Goal: Information Seeking & Learning: Learn about a topic

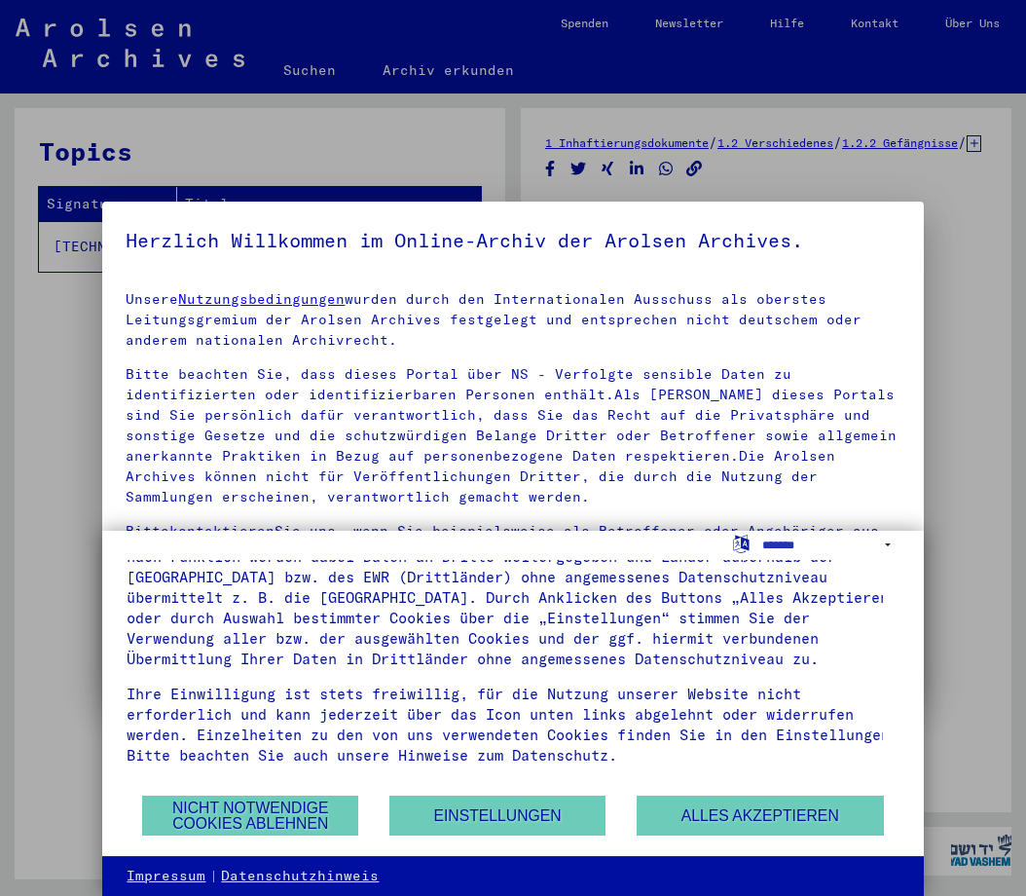
scroll to position [129, 0]
click at [227, 812] on button "Nicht notwendige Cookies ablehnen" at bounding box center [250, 815] width 216 height 40
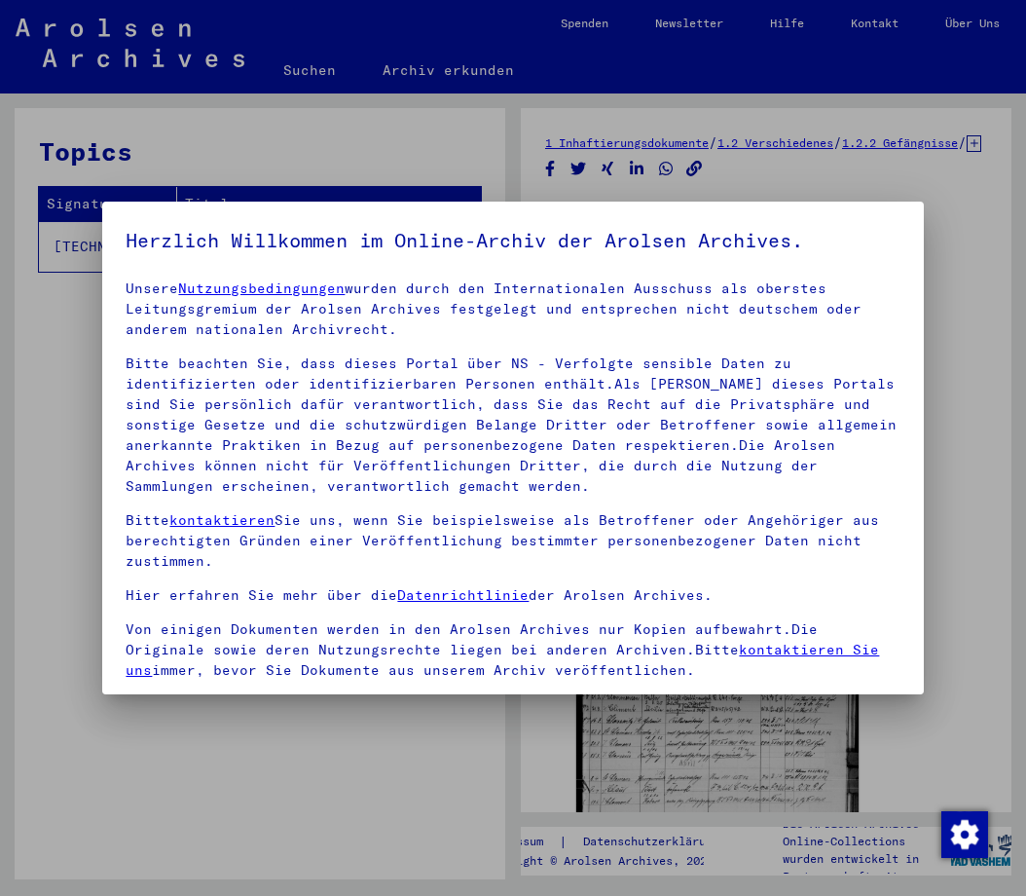
scroll to position [34, 0]
click at [135, 698] on span at bounding box center [134, 706] width 16 height 16
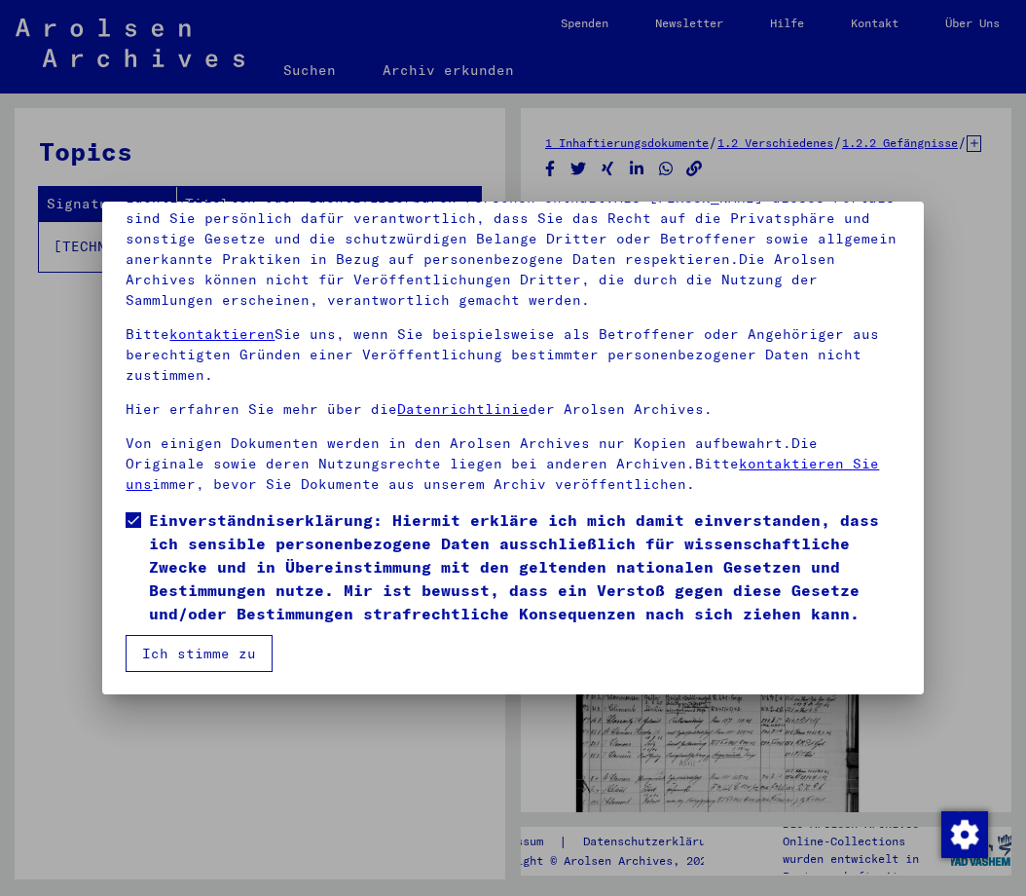
scroll to position [187, 0]
click at [180, 650] on button "Ich stimme zu" at bounding box center [199, 652] width 147 height 37
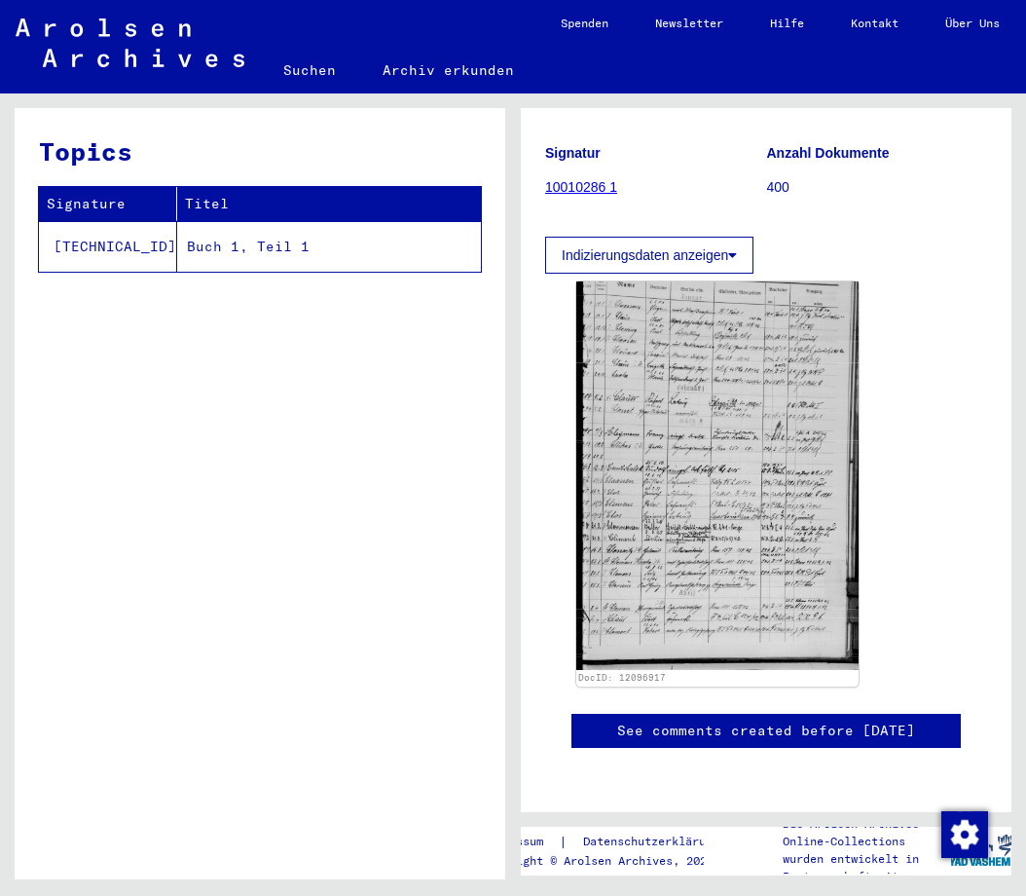
scroll to position [206, 0]
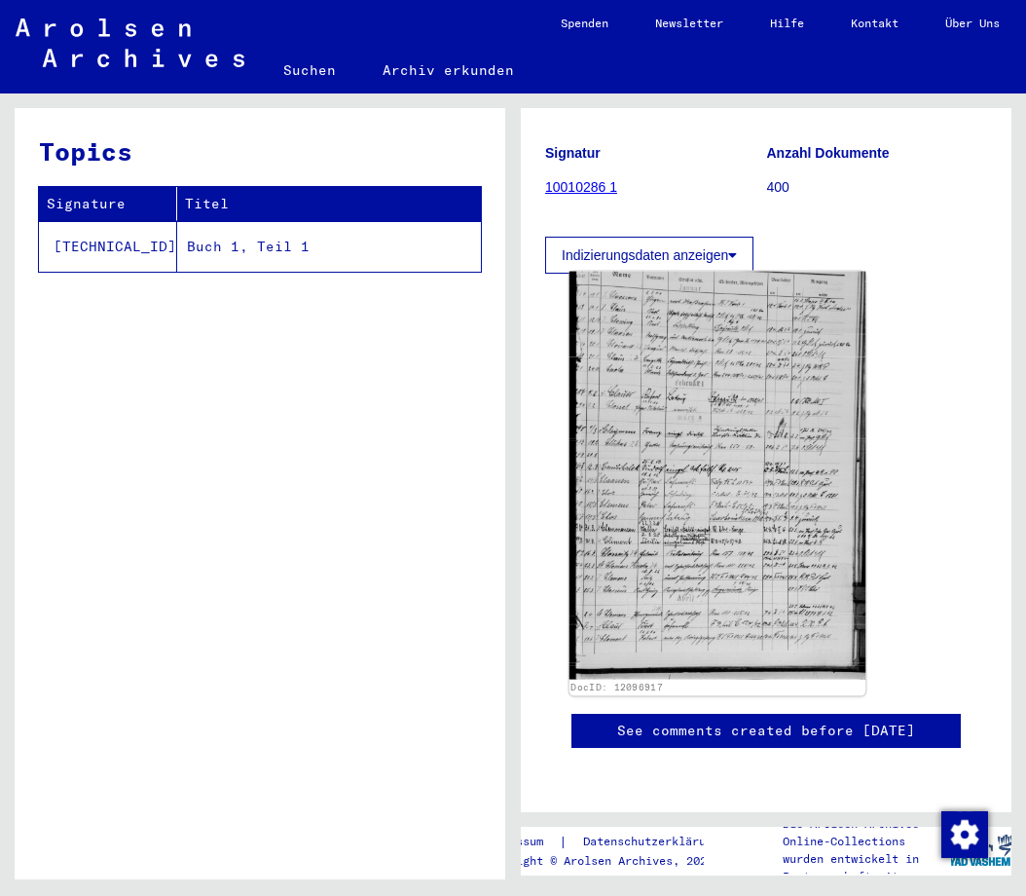
click at [671, 460] on img at bounding box center [718, 476] width 297 height 408
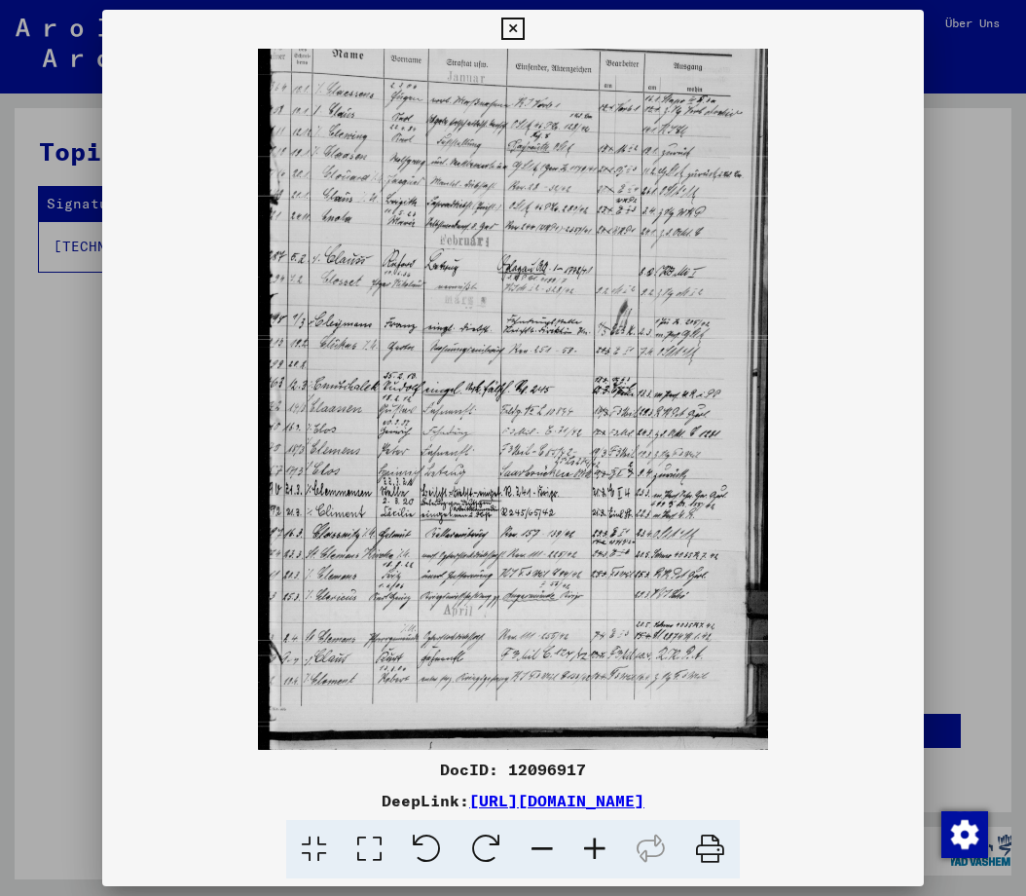
click at [503, 375] on img at bounding box center [512, 399] width 821 height 701
drag, startPoint x: 489, startPoint y: 286, endPoint x: 473, endPoint y: 403, distance: 117.9
click at [473, 403] on img at bounding box center [512, 399] width 821 height 701
click at [595, 846] on icon at bounding box center [595, 849] width 53 height 59
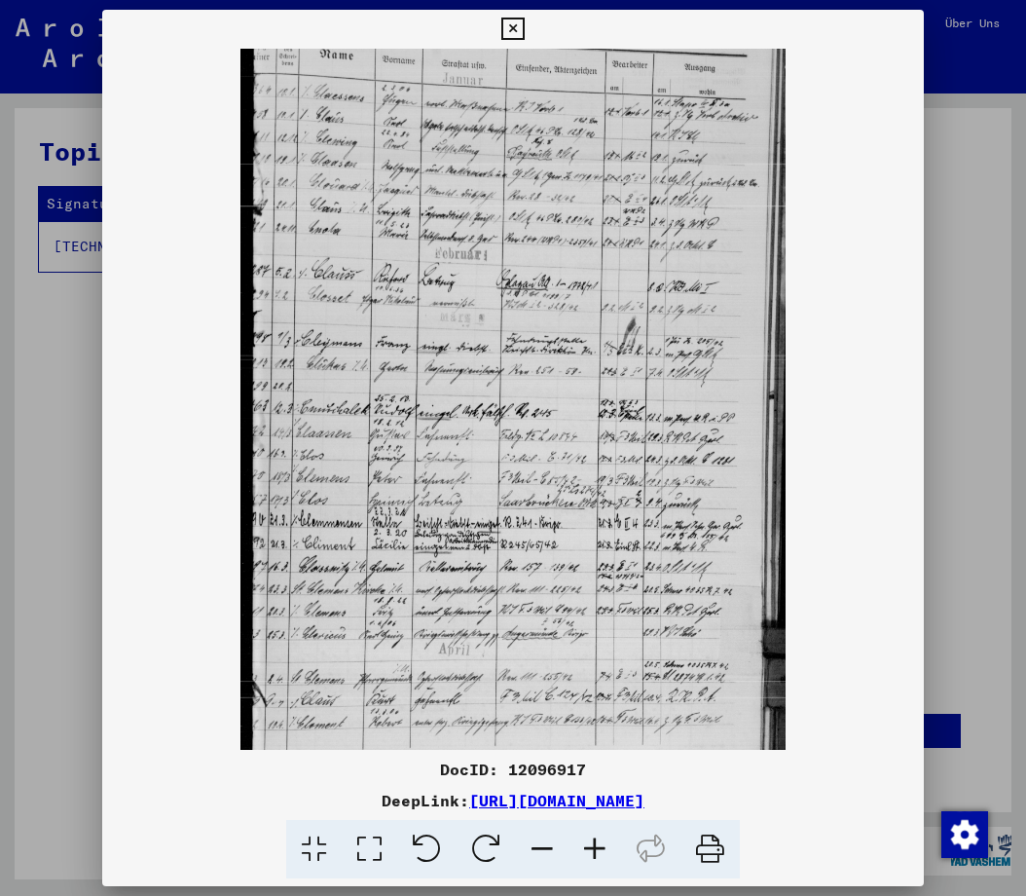
click at [595, 846] on icon at bounding box center [595, 849] width 53 height 59
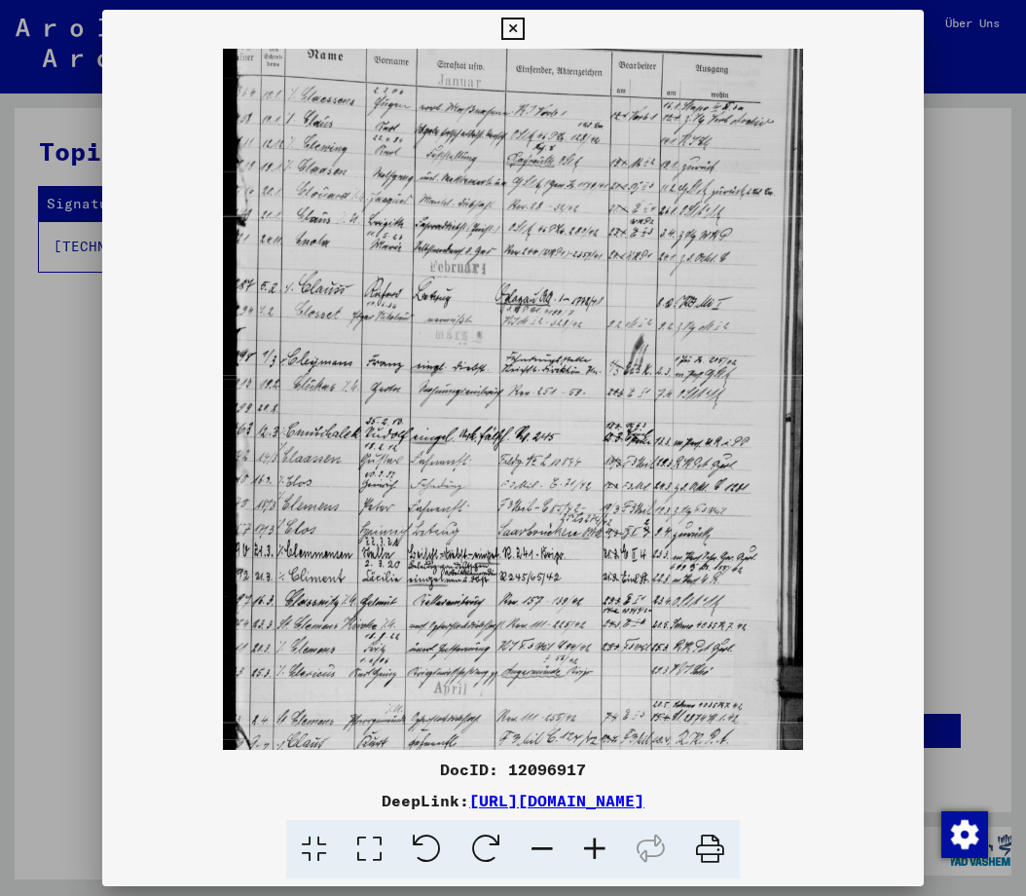
click at [595, 846] on icon at bounding box center [595, 849] width 53 height 59
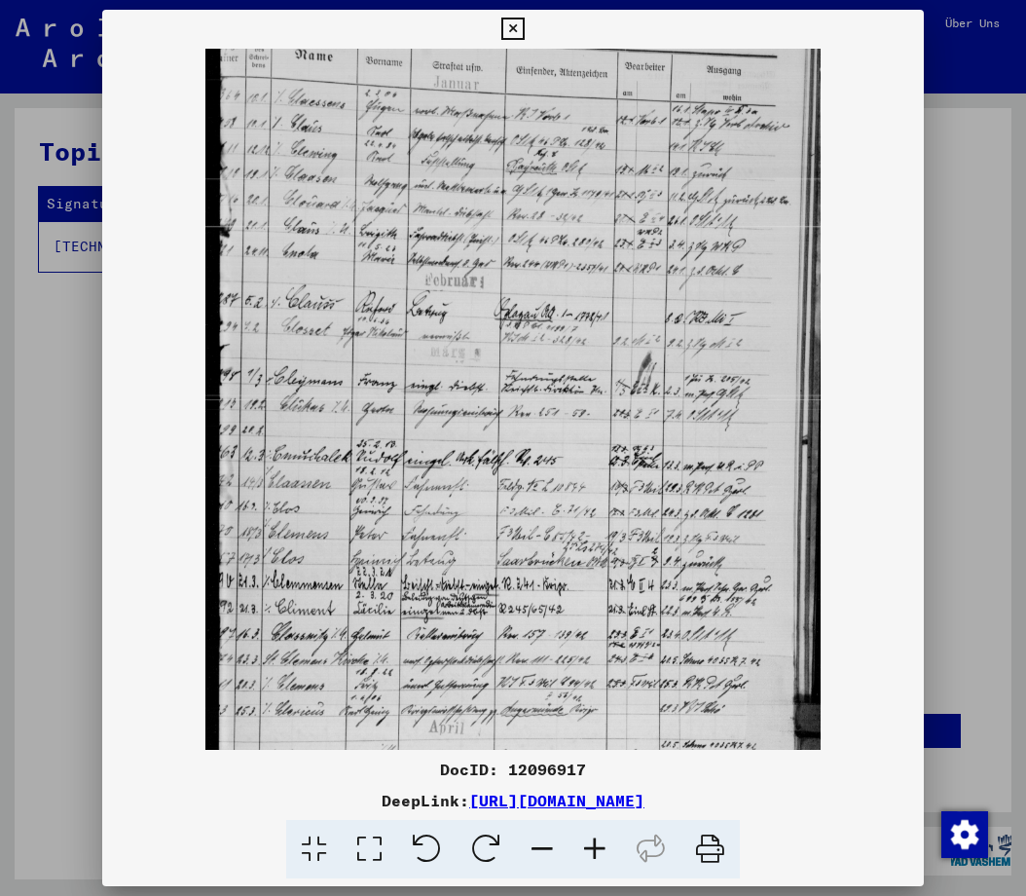
click at [595, 845] on icon at bounding box center [595, 849] width 53 height 59
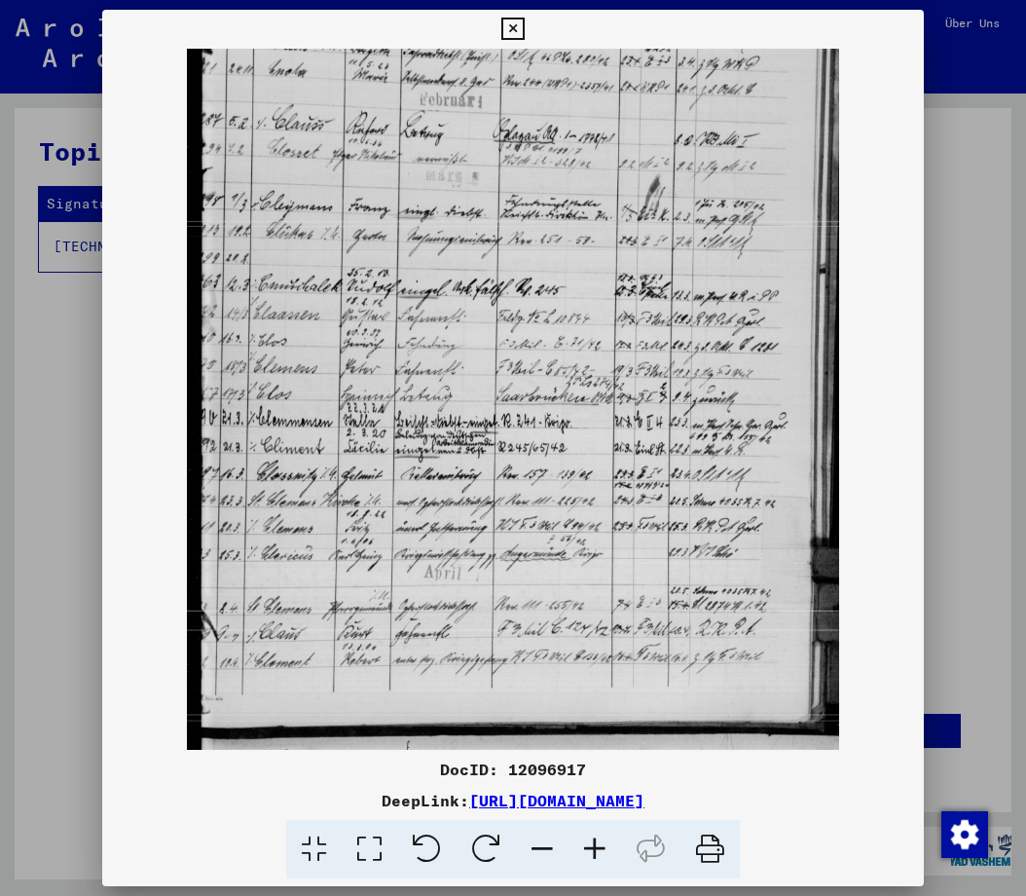
scroll to position [195, 0]
drag, startPoint x: 423, startPoint y: 625, endPoint x: 423, endPoint y: 389, distance: 235.6
click at [423, 389] on img at bounding box center [512, 302] width 651 height 896
click at [593, 847] on icon at bounding box center [595, 849] width 53 height 59
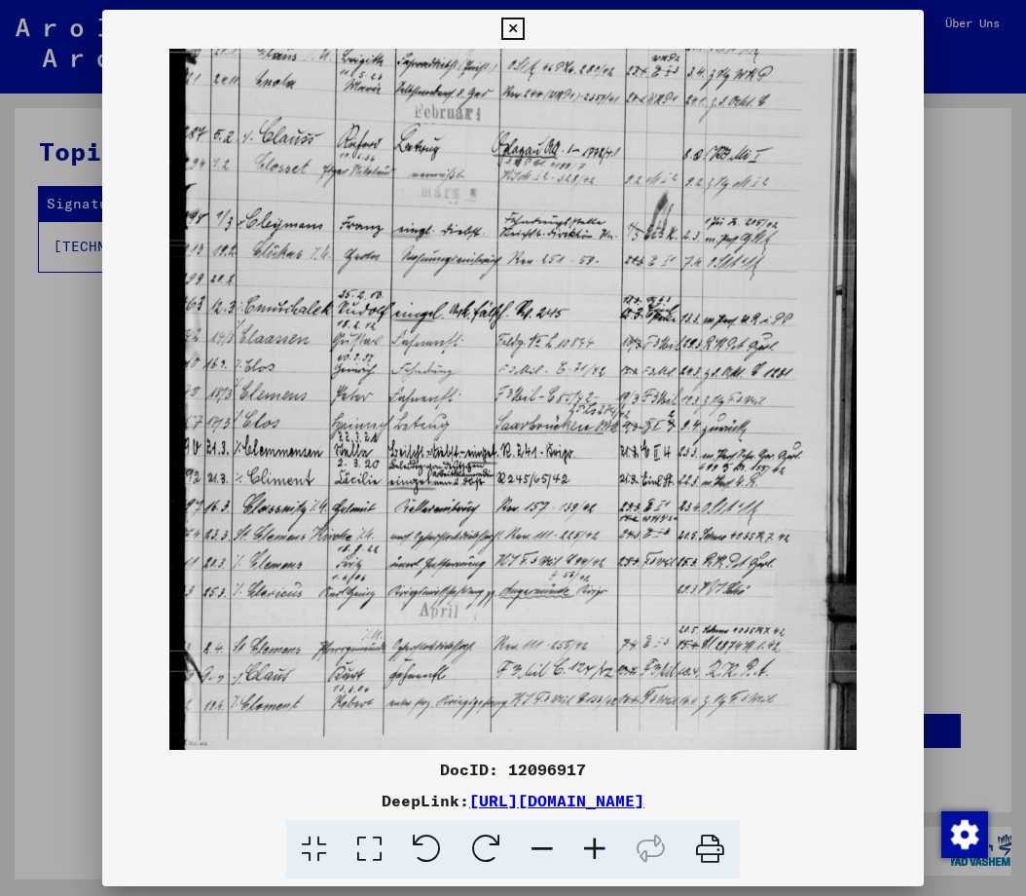
click at [593, 847] on icon at bounding box center [595, 849] width 53 height 59
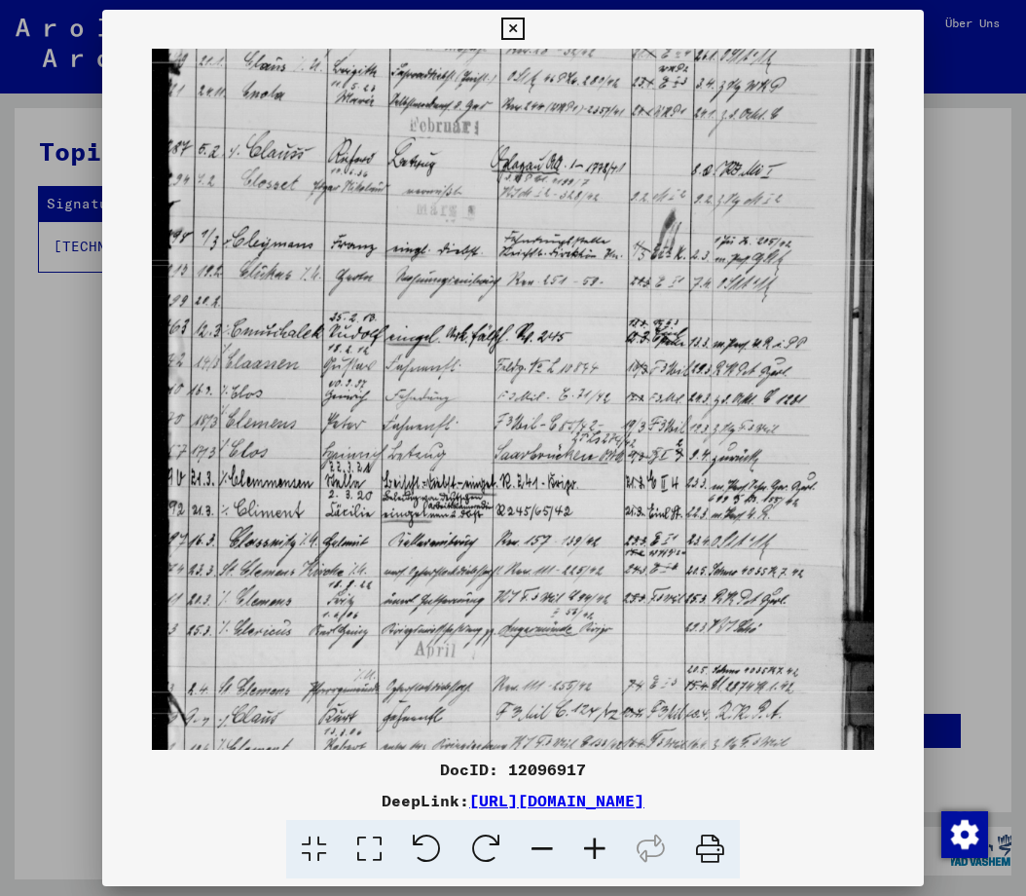
click at [593, 845] on icon at bounding box center [595, 849] width 53 height 59
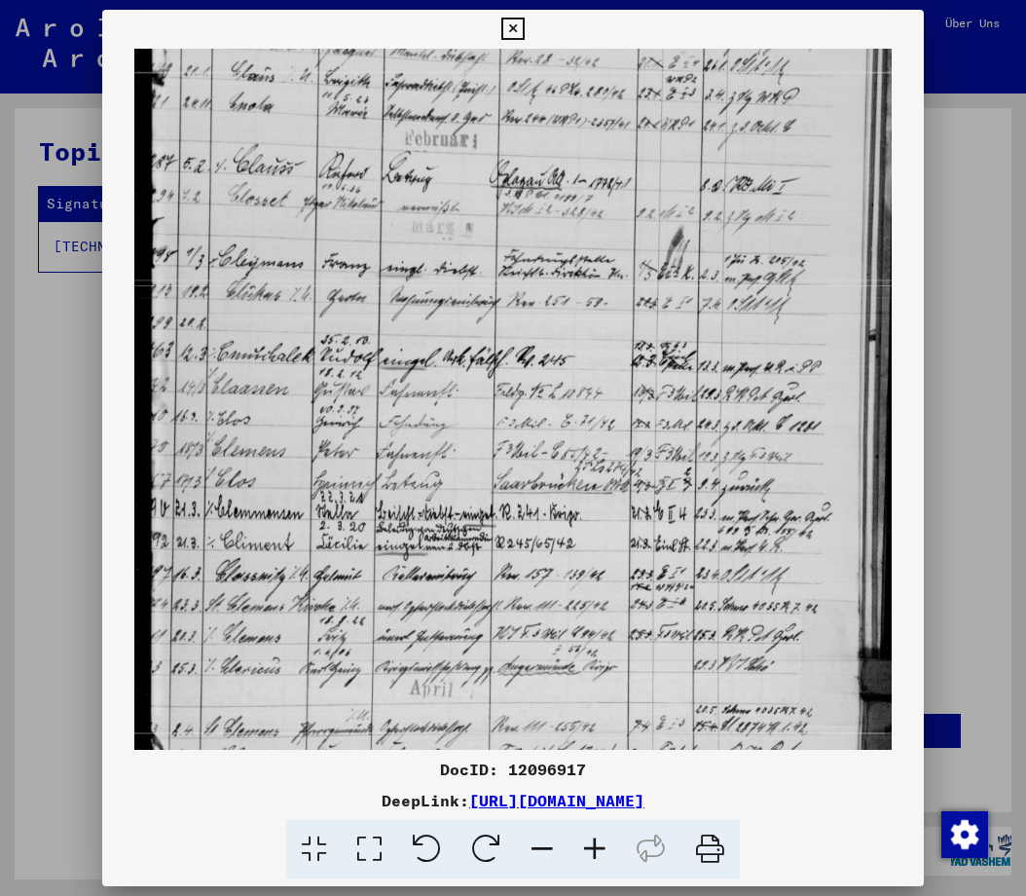
click at [593, 845] on icon at bounding box center [595, 849] width 53 height 59
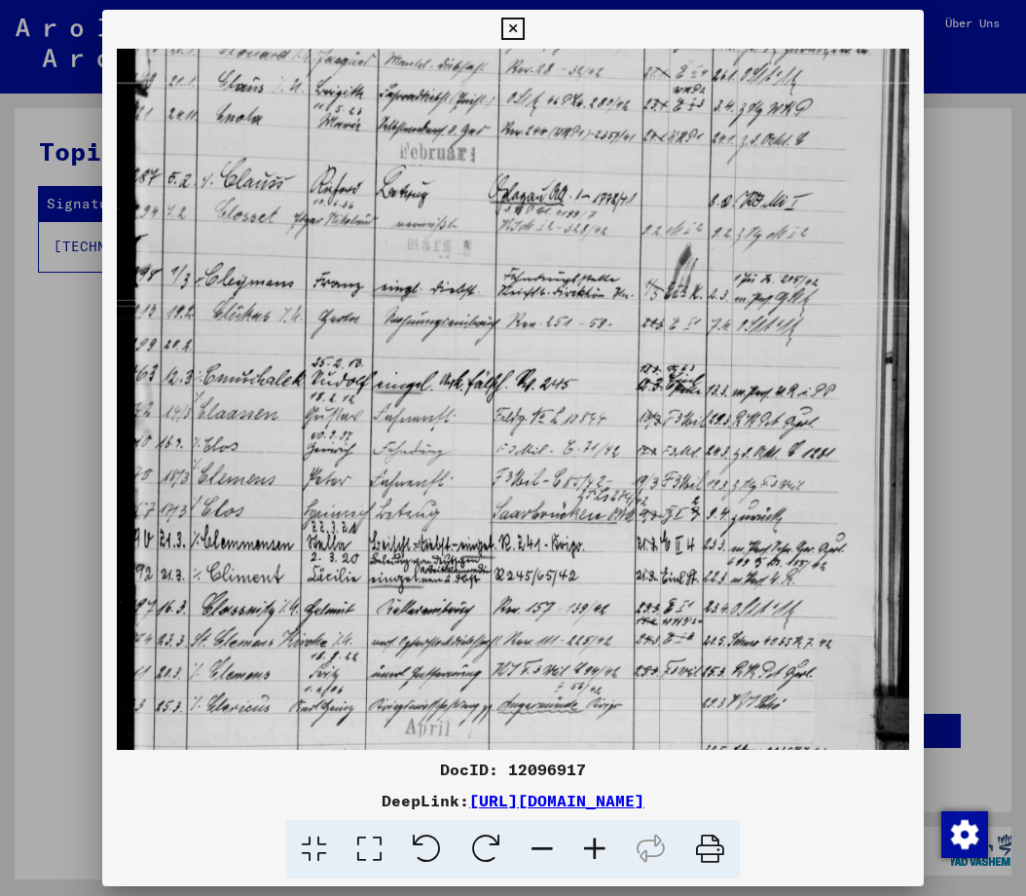
click at [593, 844] on icon at bounding box center [595, 849] width 53 height 59
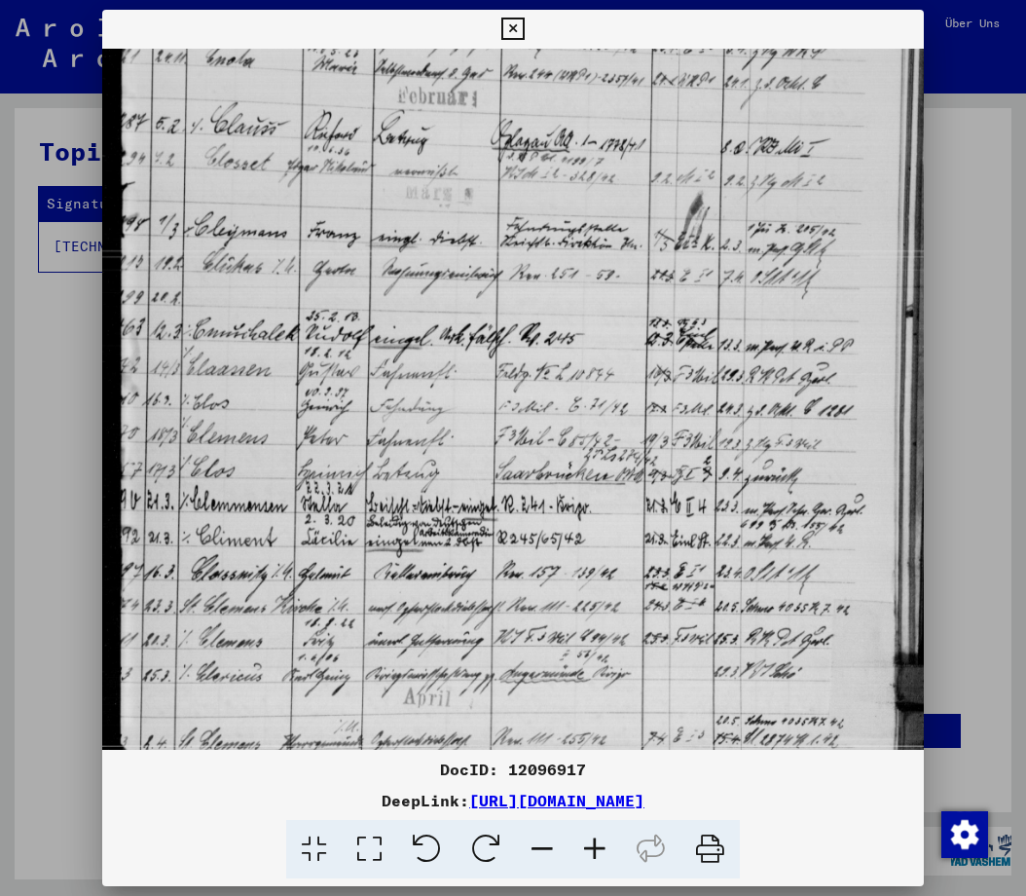
scroll to position [257, 0]
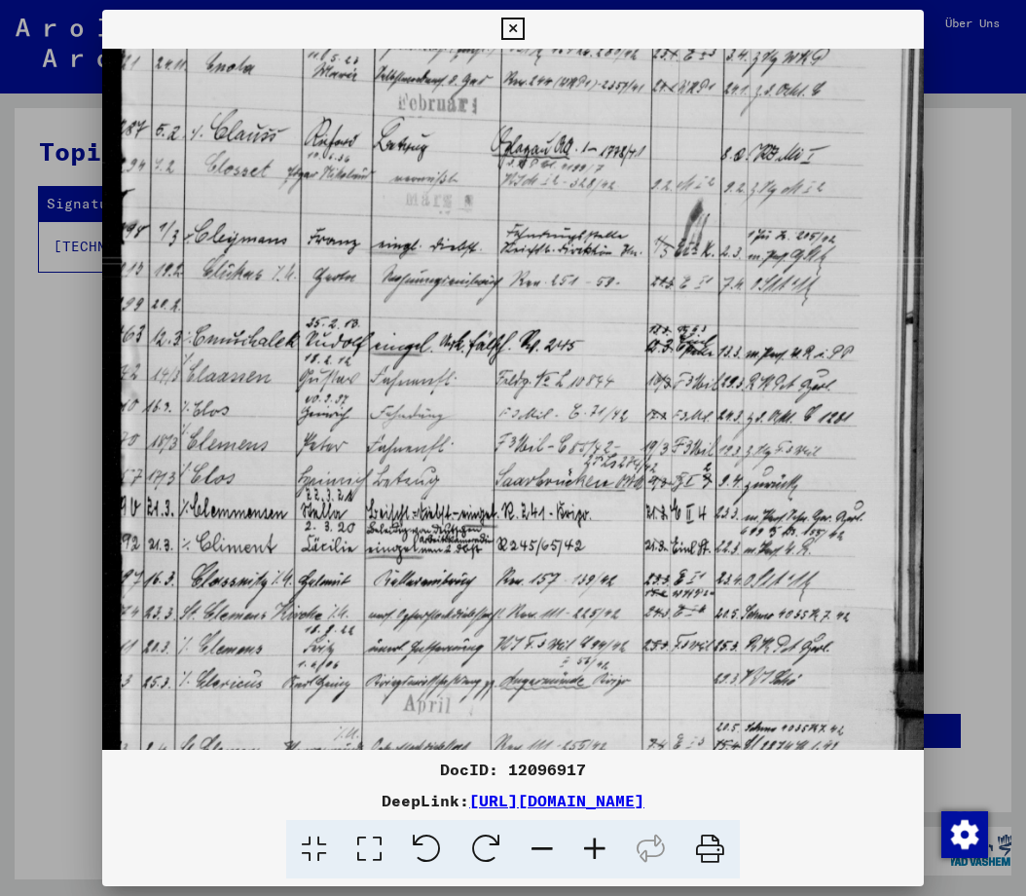
drag, startPoint x: 314, startPoint y: 686, endPoint x: 337, endPoint y: 624, distance: 66.2
click at [337, 624] on img at bounding box center [516, 361] width 829 height 1139
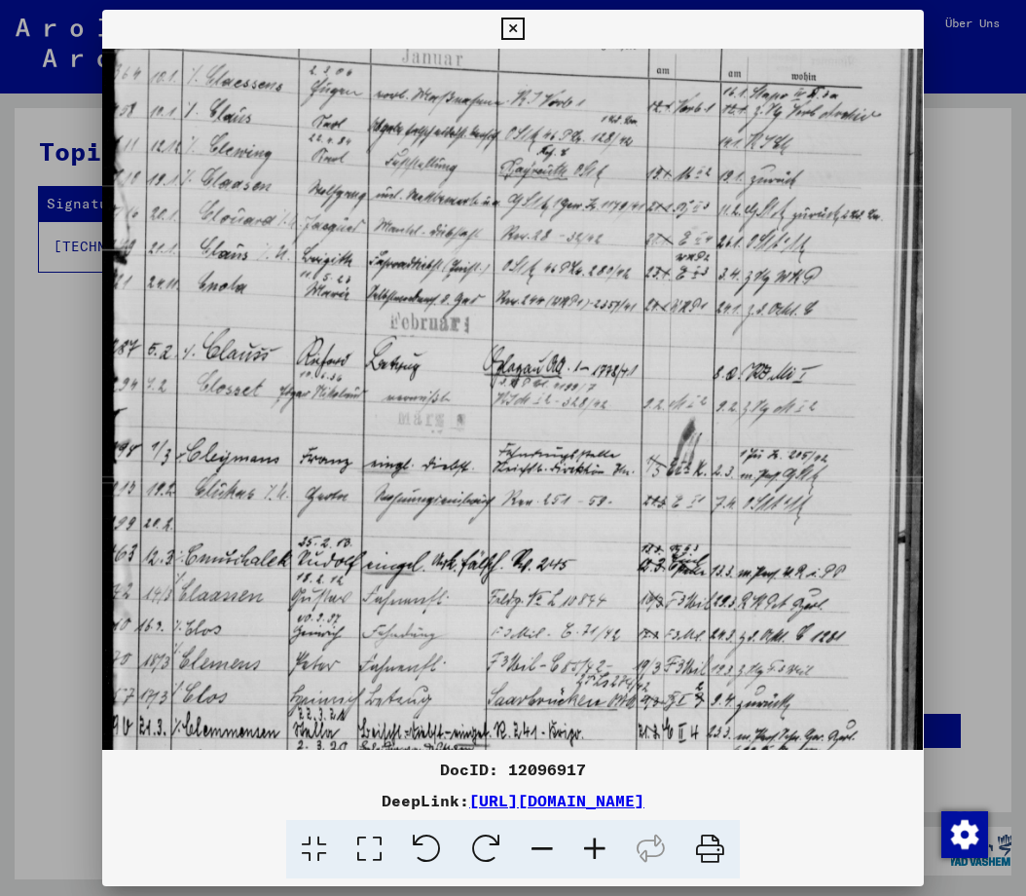
scroll to position [0, 8]
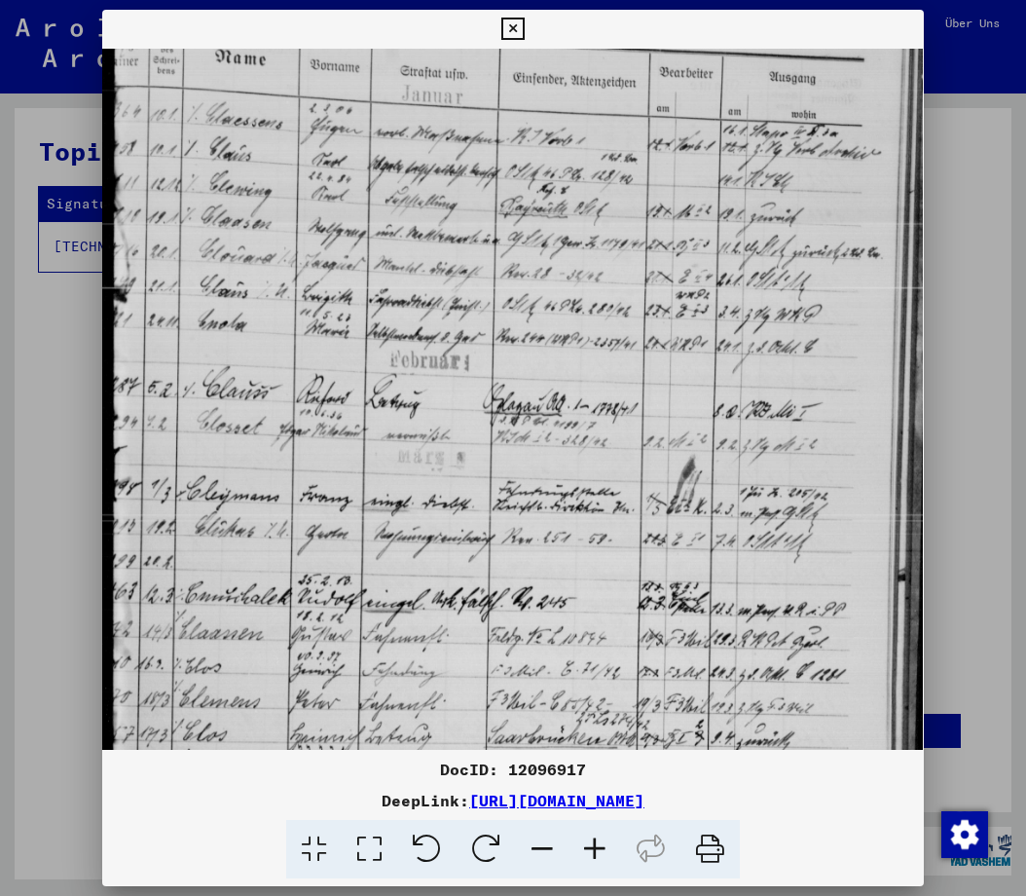
drag, startPoint x: 337, startPoint y: 223, endPoint x: 316, endPoint y: 474, distance: 252.0
click at [316, 474] on img at bounding box center [508, 618] width 829 height 1139
click at [319, 204] on img at bounding box center [508, 618] width 829 height 1139
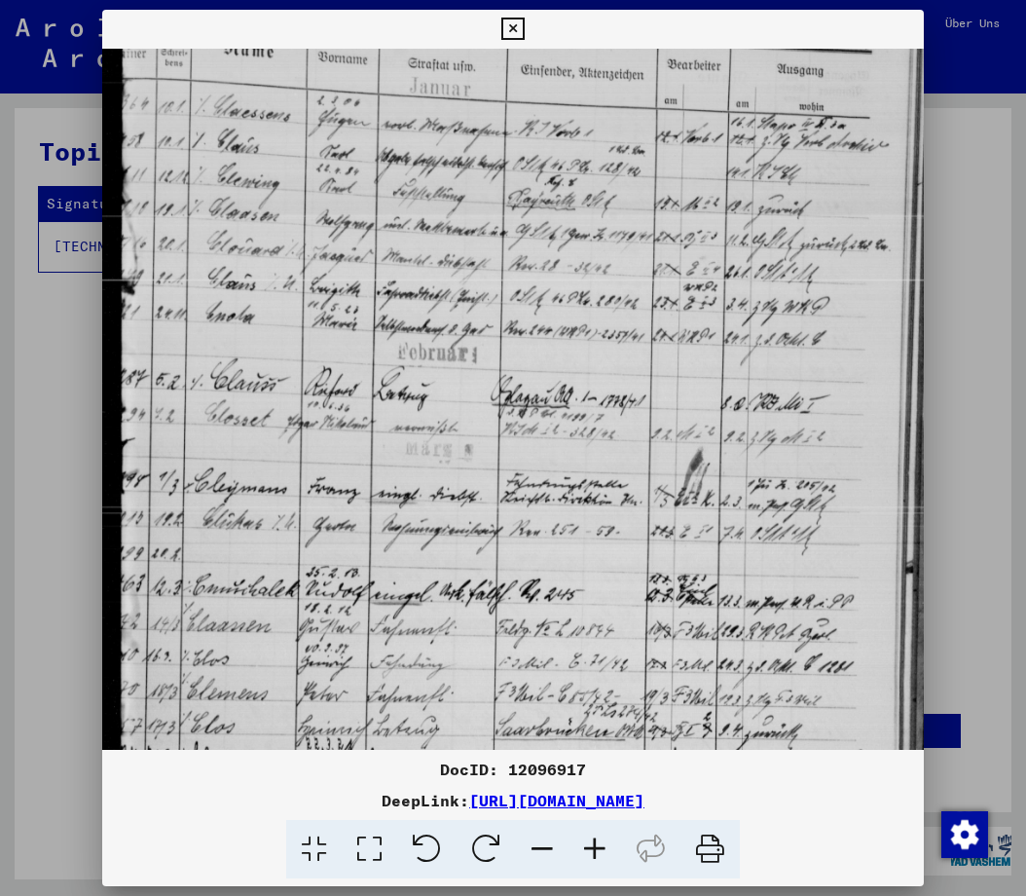
scroll to position [10, 0]
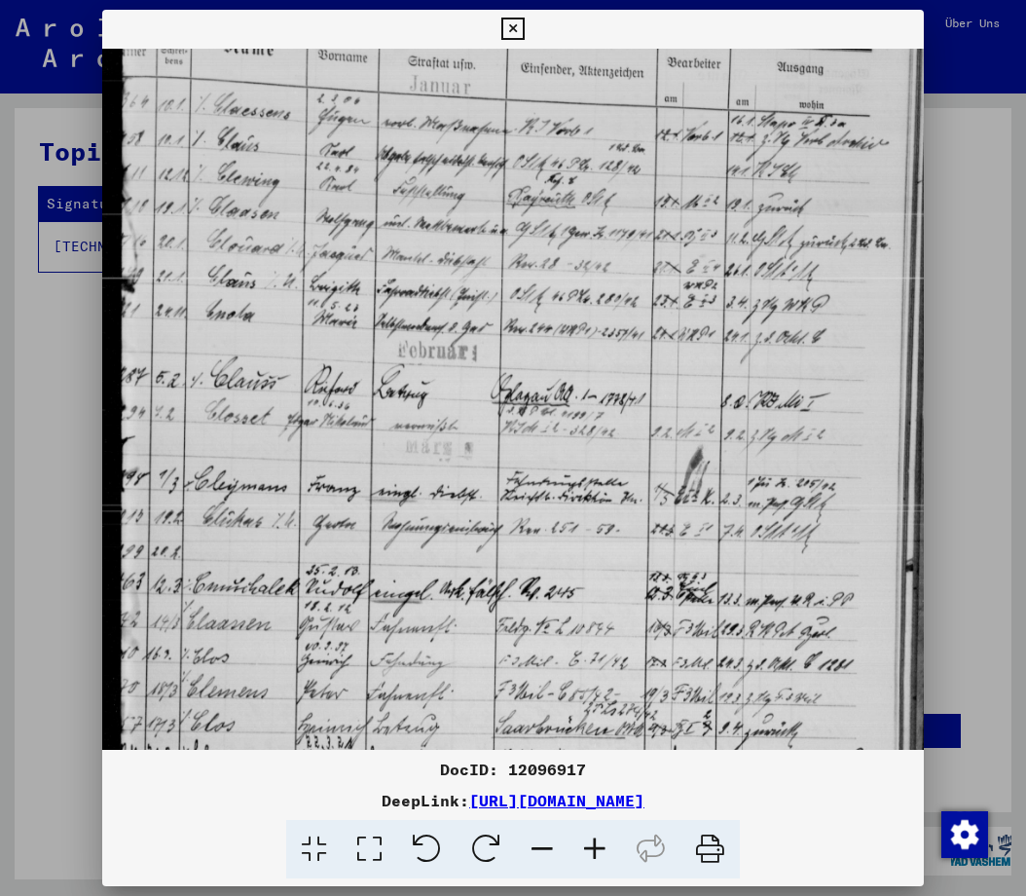
drag, startPoint x: 360, startPoint y: 236, endPoint x: 501, endPoint y: 298, distance: 154.3
click at [501, 298] on img at bounding box center [516, 608] width 829 height 1139
click at [524, 21] on icon at bounding box center [512, 29] width 22 height 23
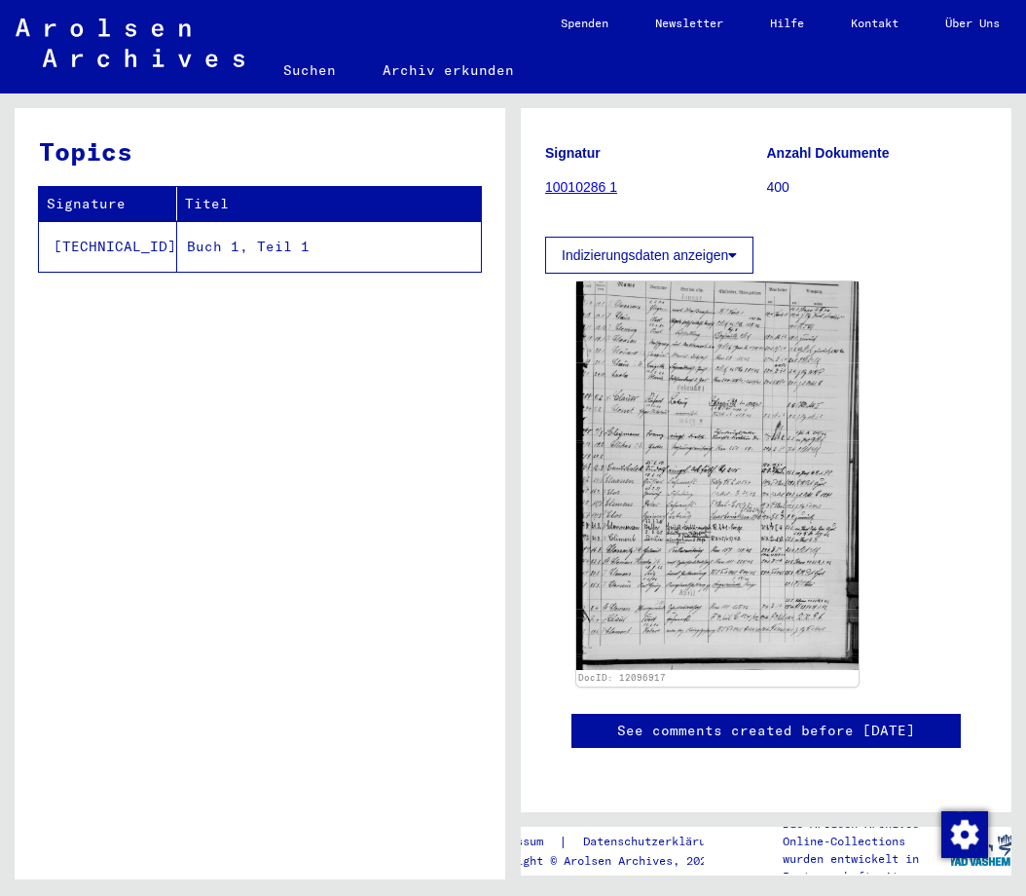
click at [737, 248] on icon at bounding box center [732, 255] width 9 height 14
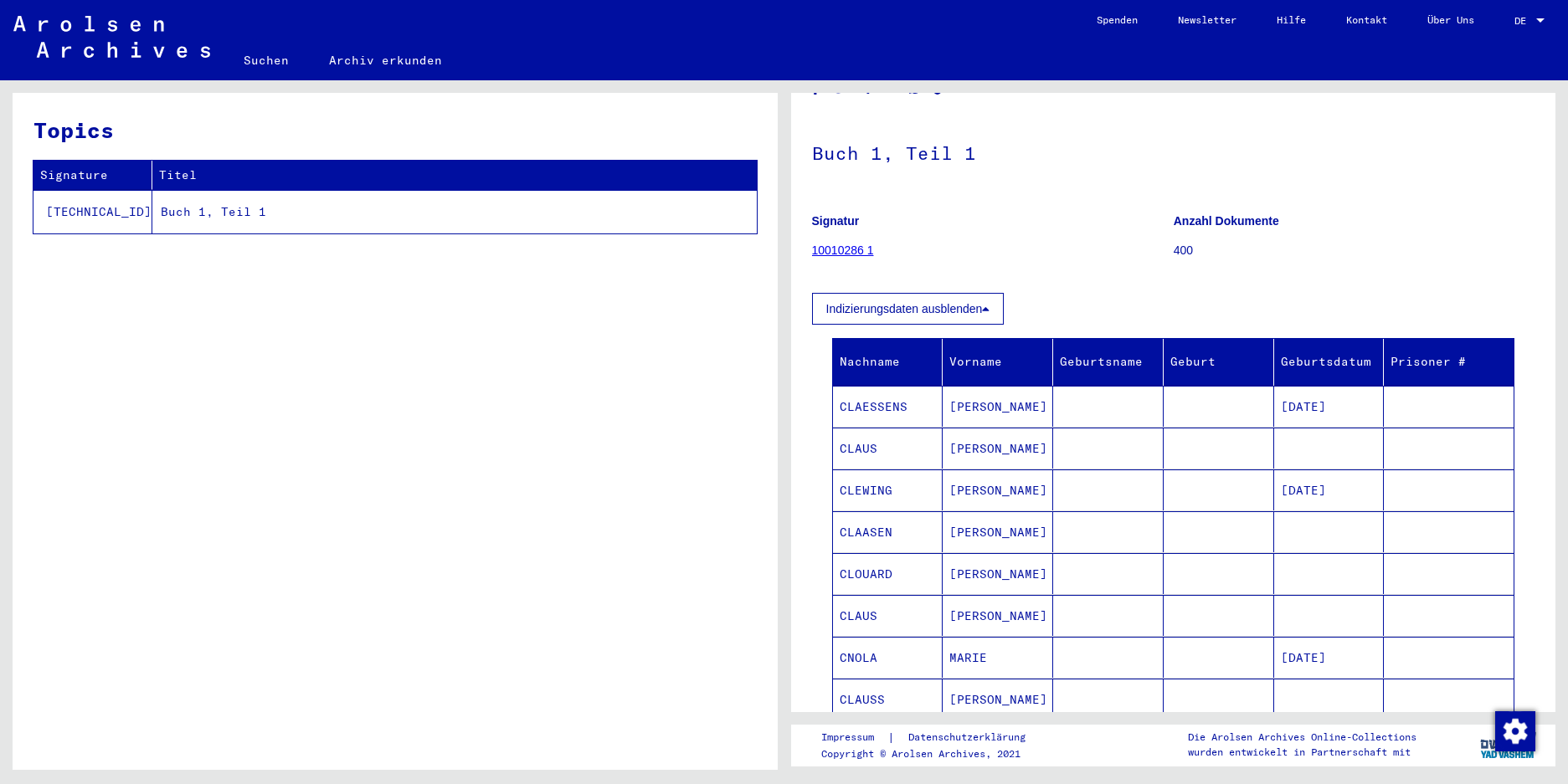
scroll to position [0, 0]
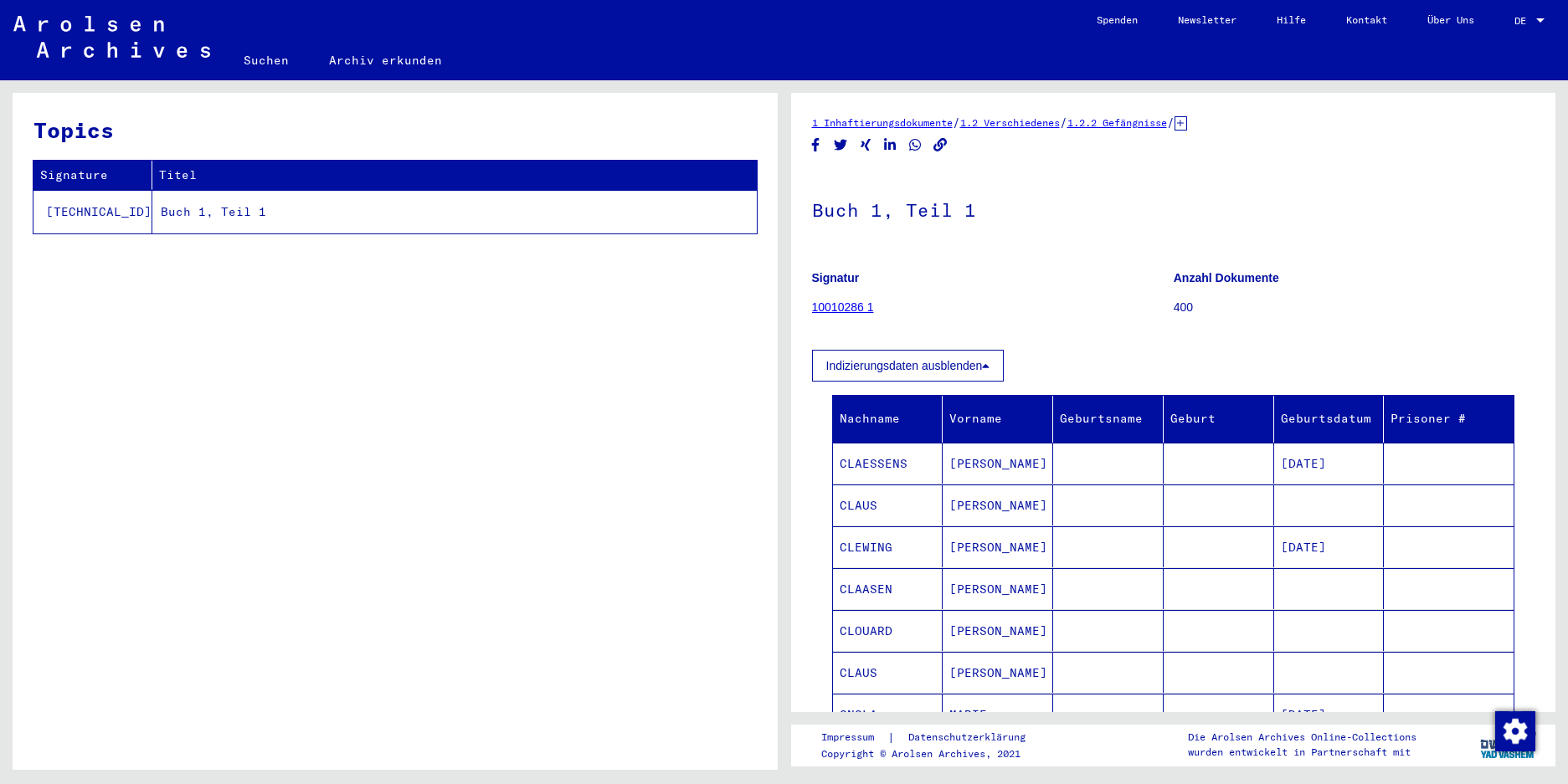
click at [831, 305] on link "10010286 1" at bounding box center [843, 308] width 62 height 14
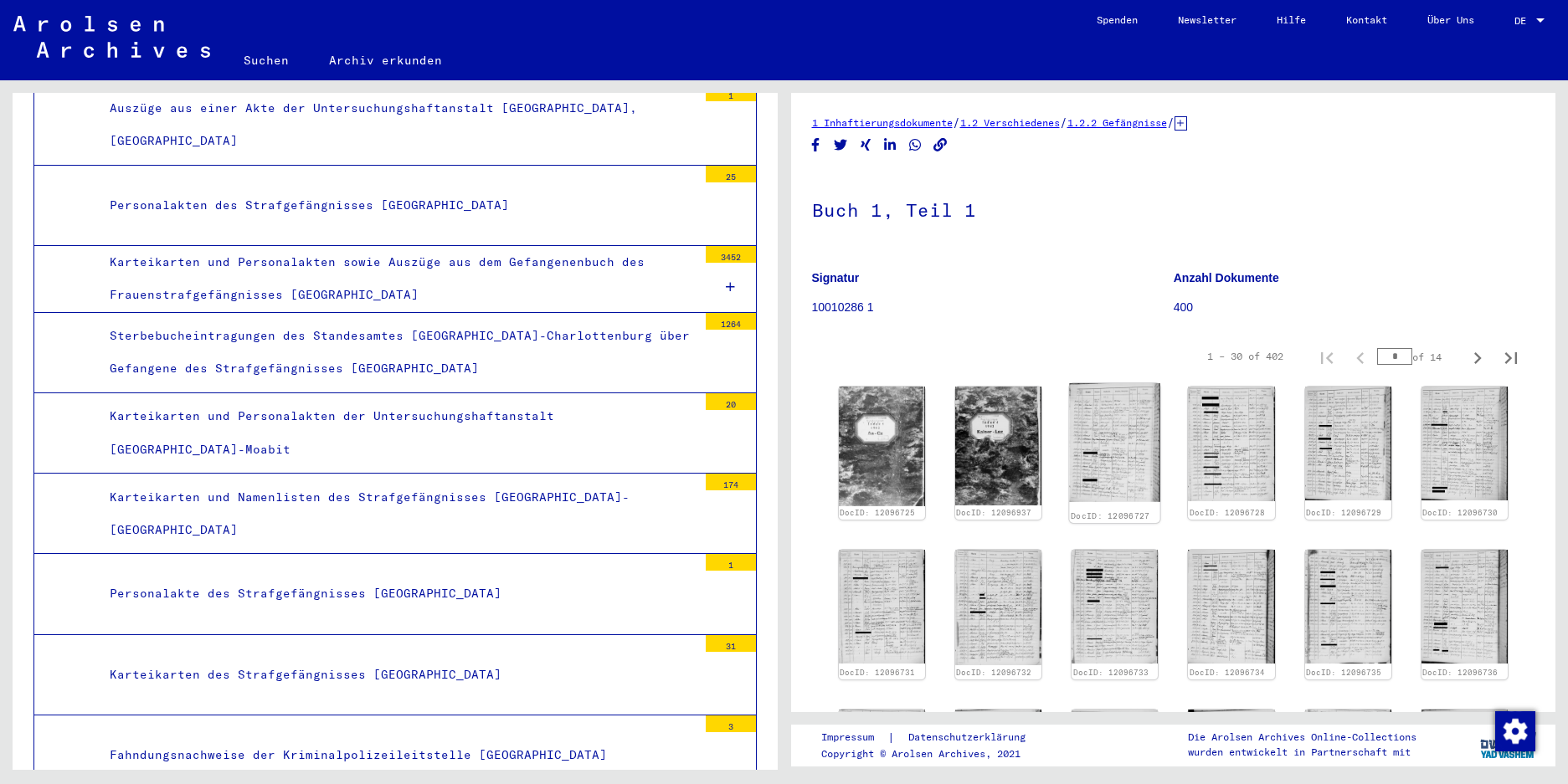
click at [882, 442] on img at bounding box center [1114, 443] width 90 height 119
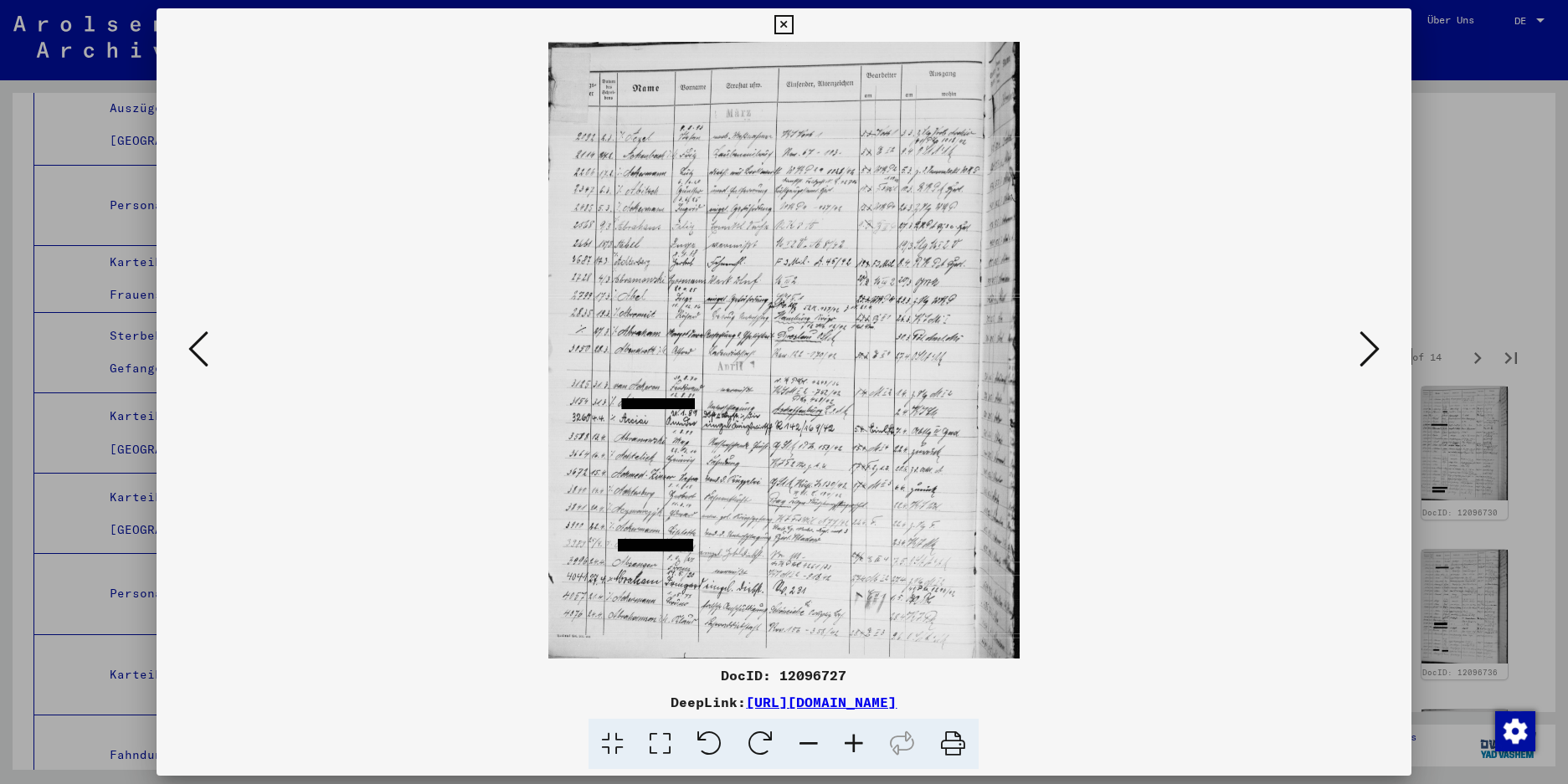
click at [853, 744] on icon at bounding box center [854, 744] width 46 height 51
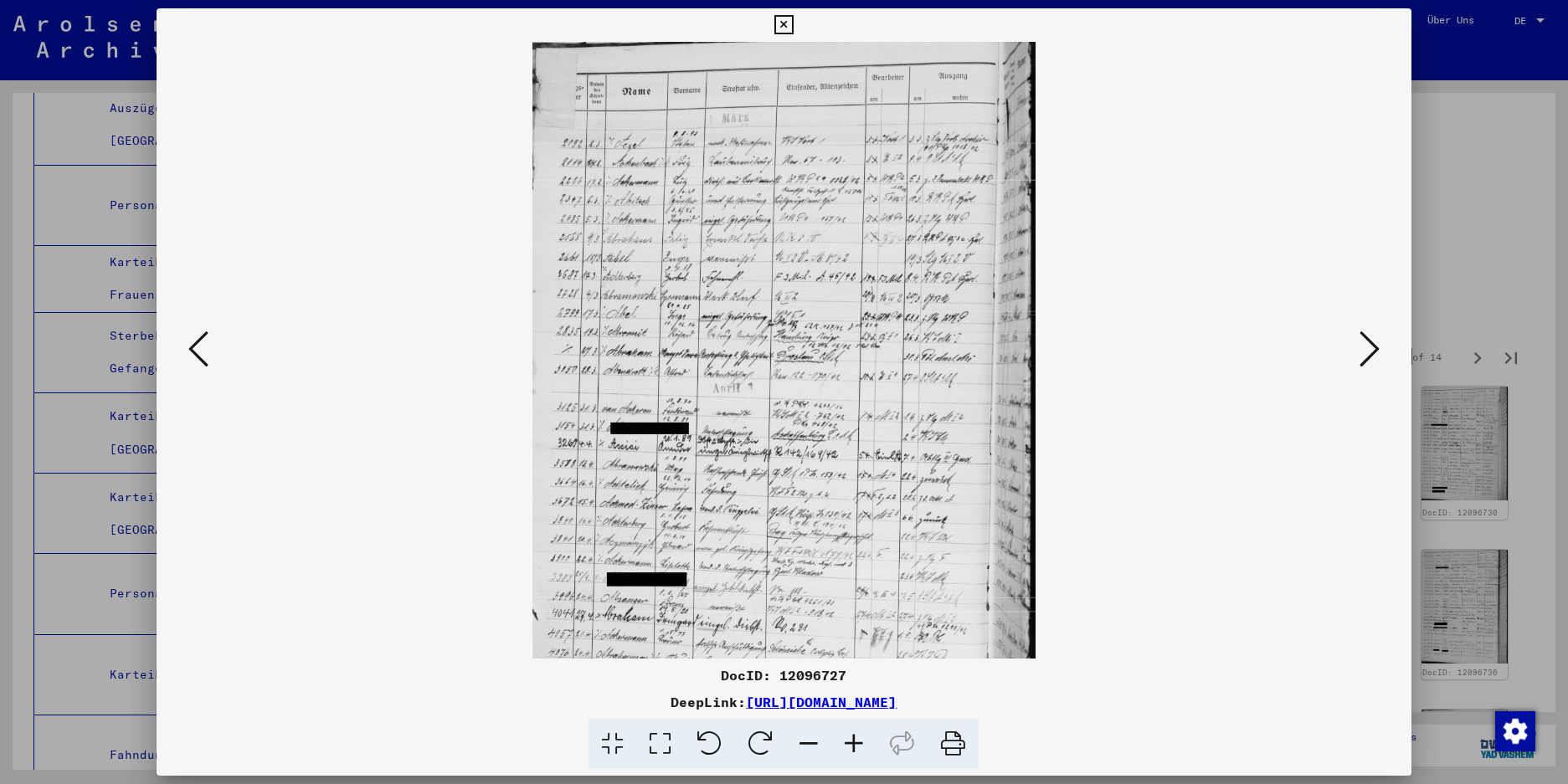
click at [853, 744] on icon at bounding box center [854, 744] width 46 height 51
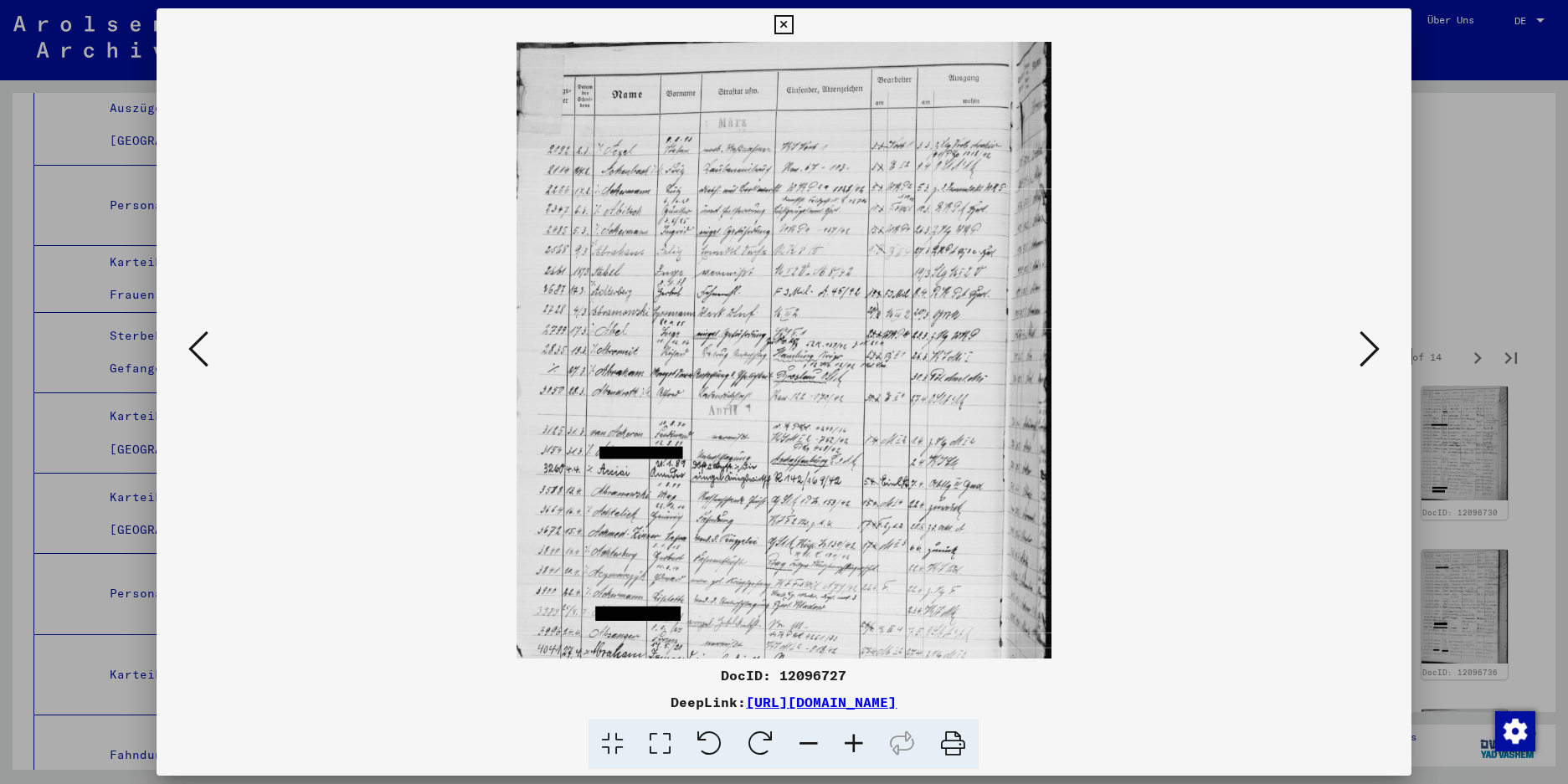
click at [853, 742] on icon at bounding box center [854, 744] width 46 height 51
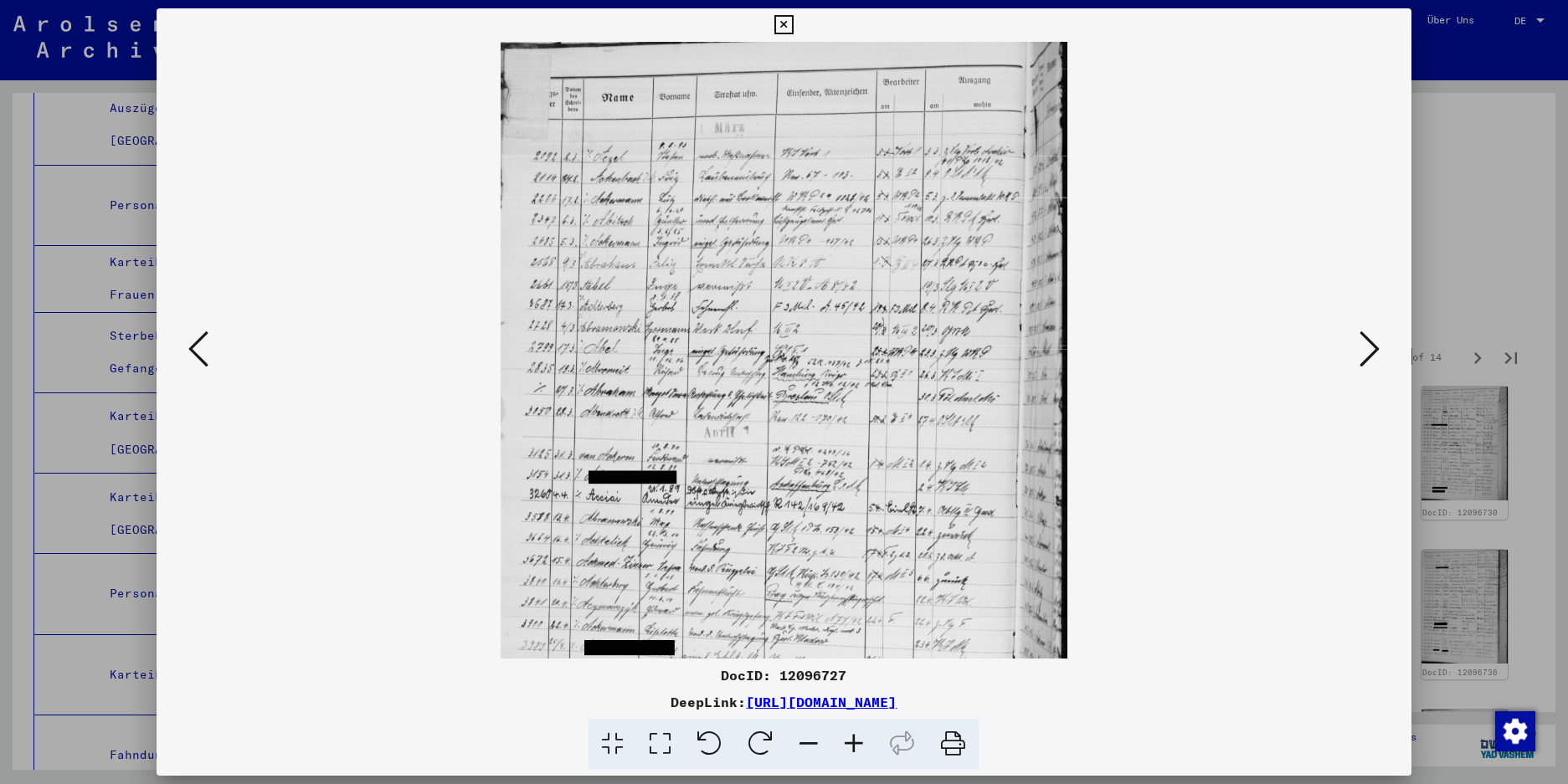
click at [854, 741] on icon at bounding box center [854, 744] width 46 height 51
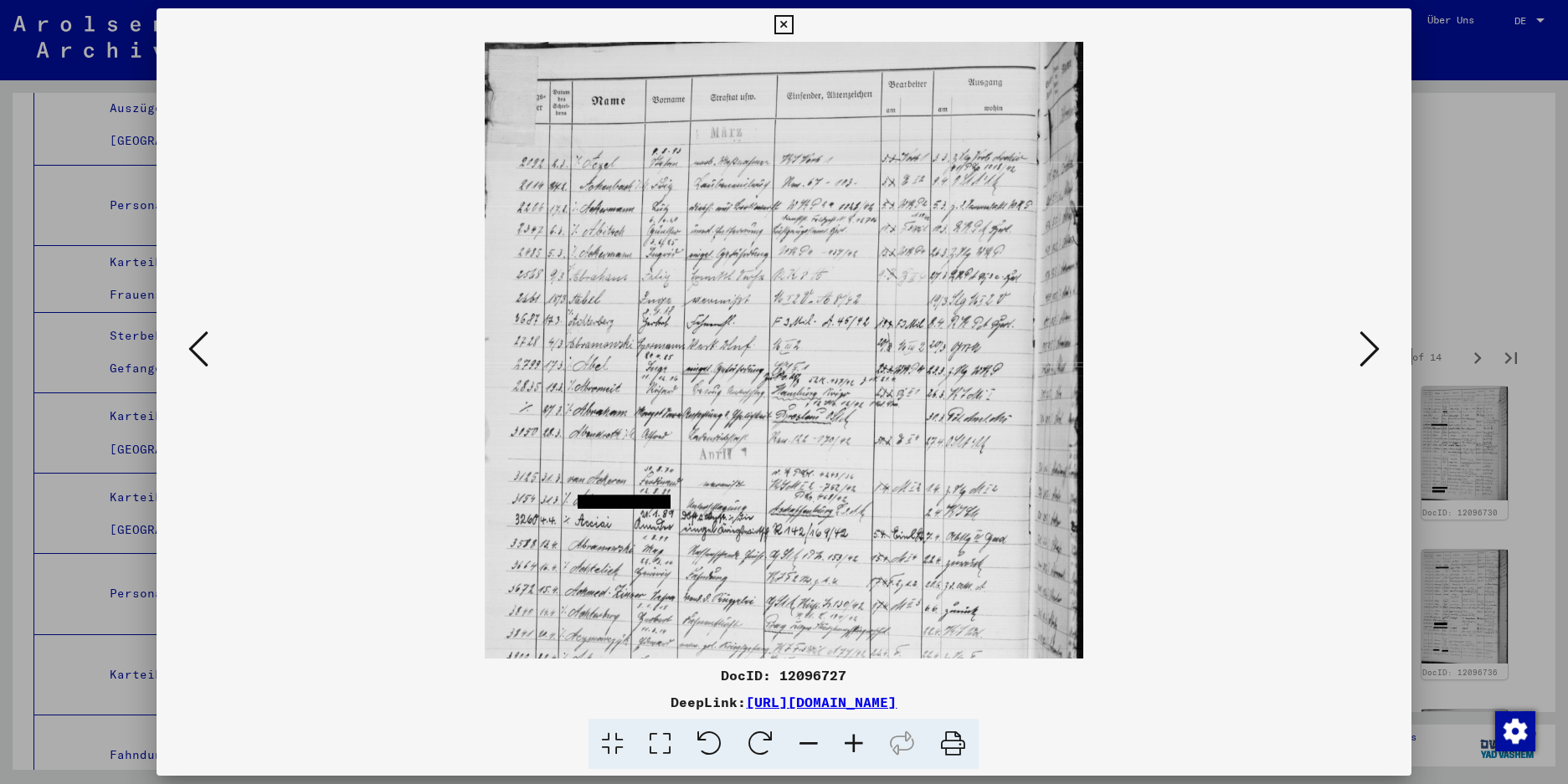
click at [854, 739] on icon at bounding box center [854, 744] width 46 height 51
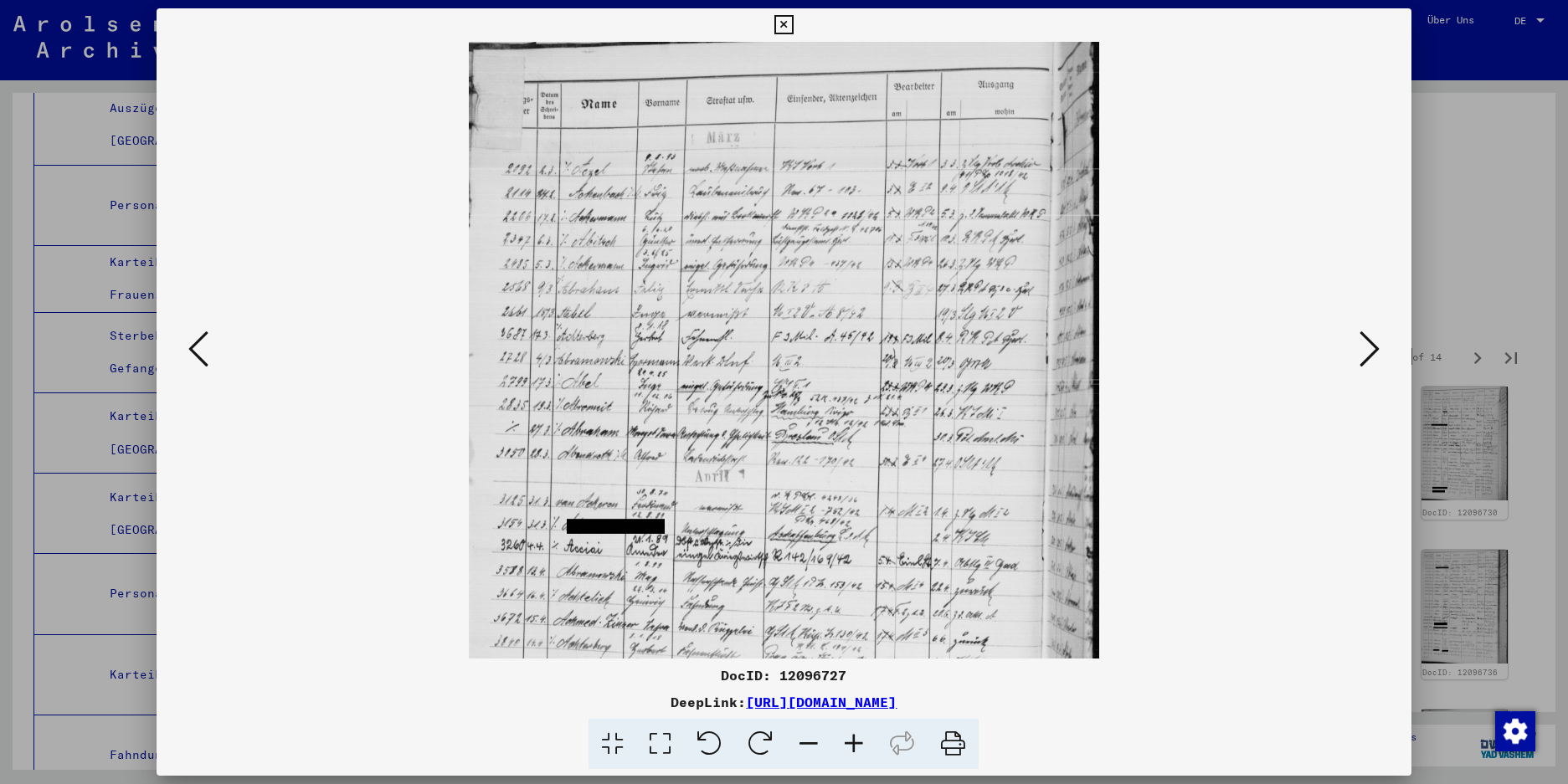
click at [854, 739] on icon at bounding box center [854, 744] width 46 height 51
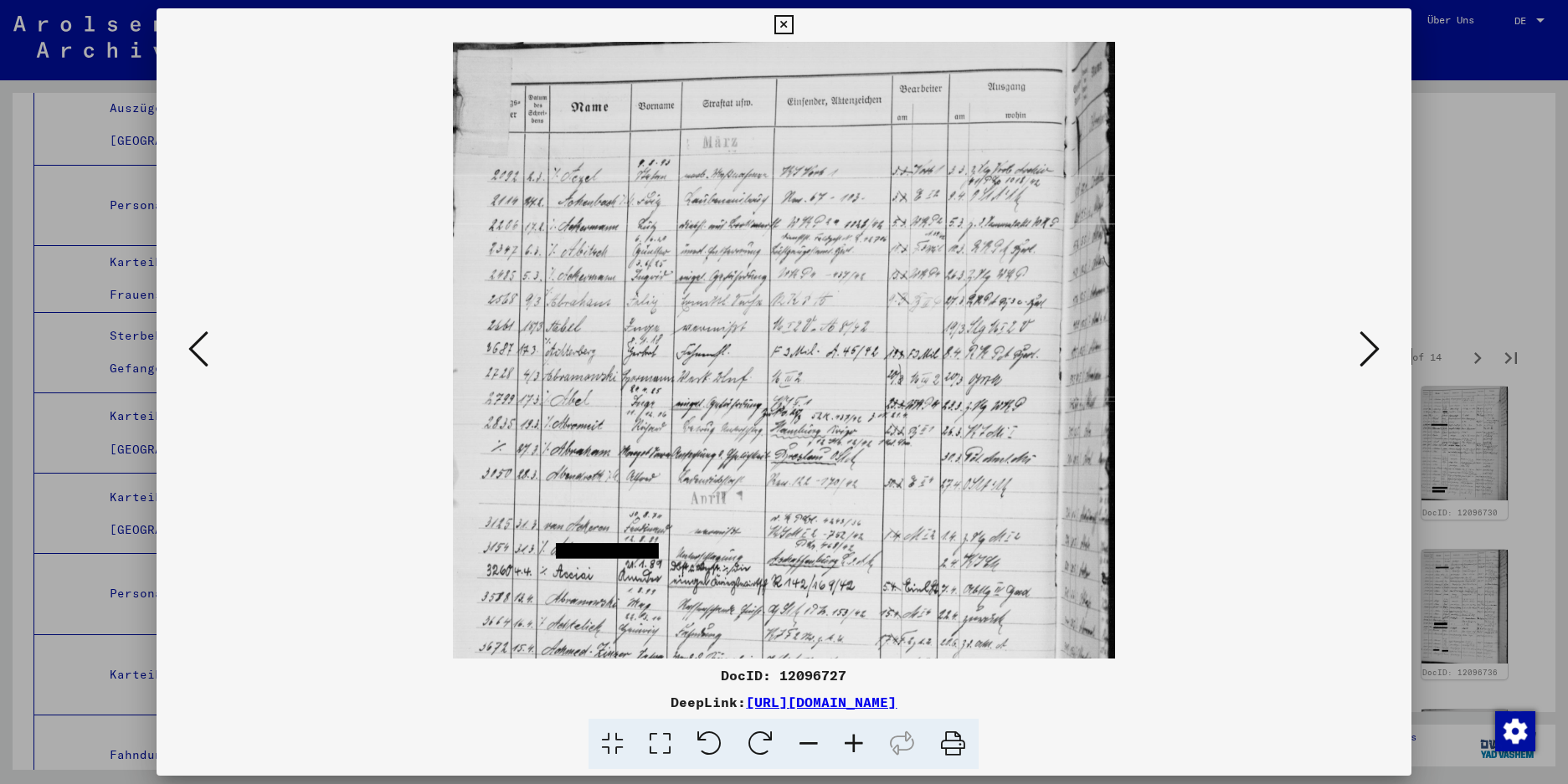
click at [794, 22] on icon at bounding box center [784, 25] width 19 height 20
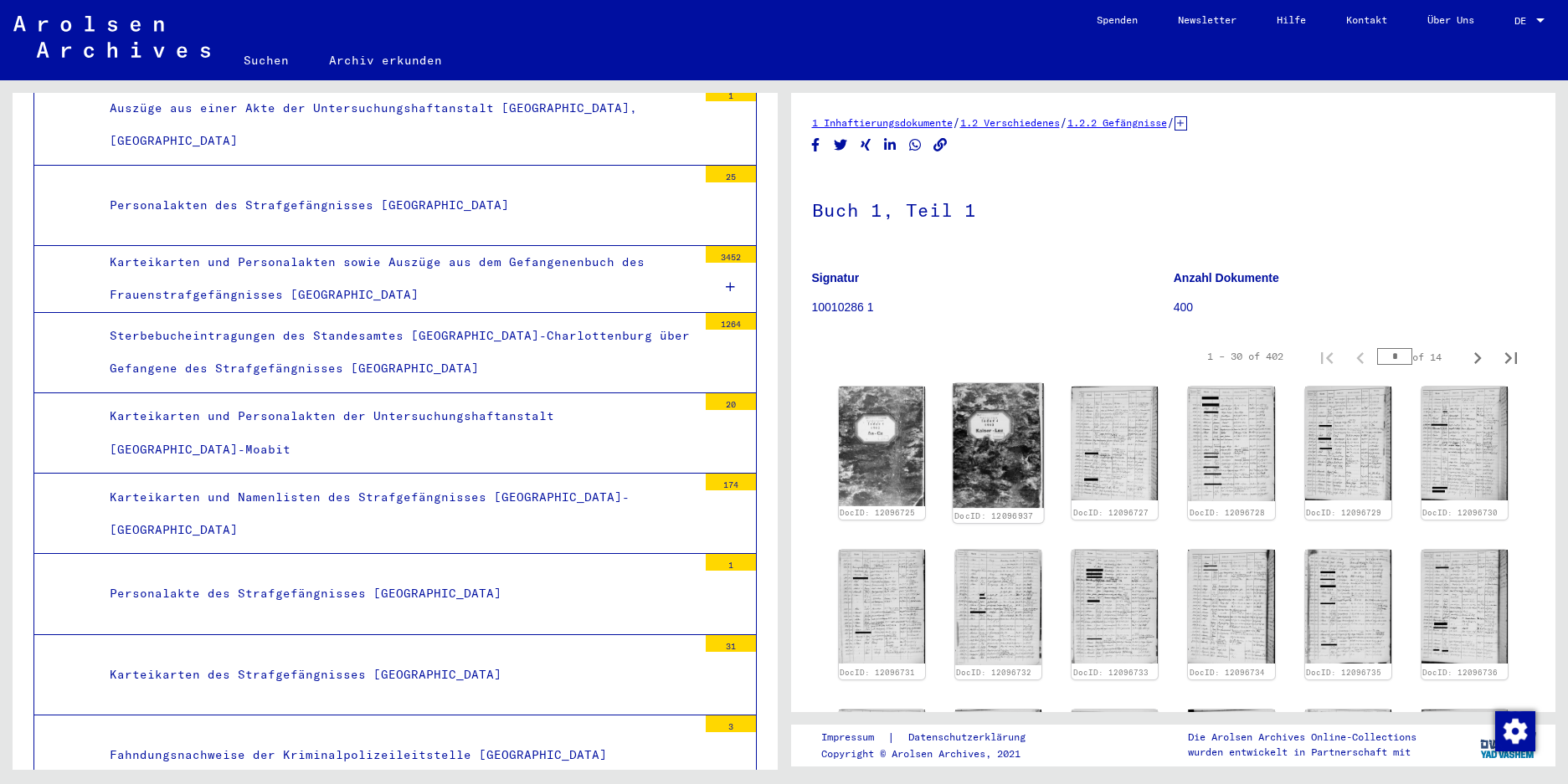
click at [882, 432] on img at bounding box center [998, 445] width 90 height 125
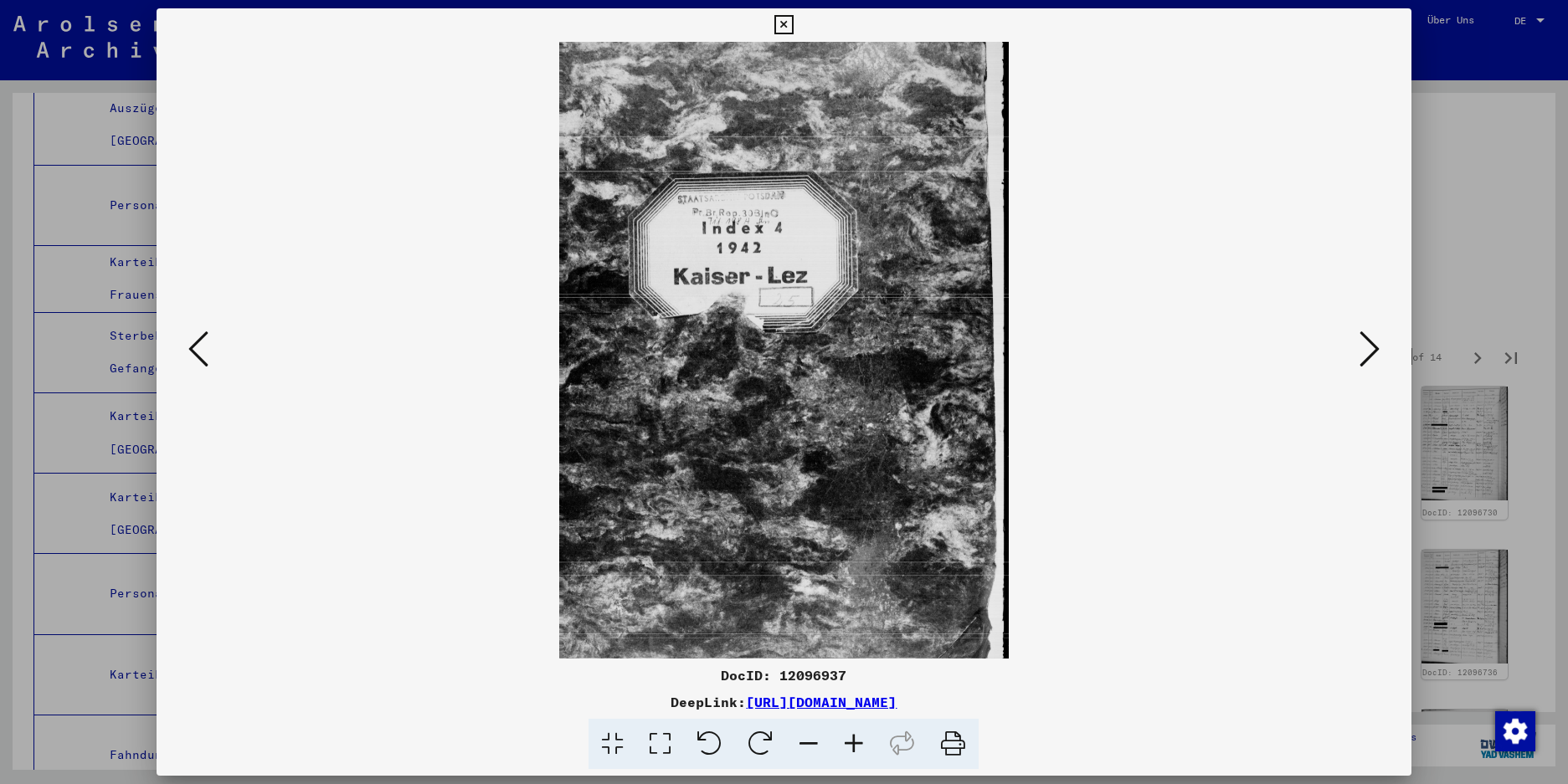
click at [794, 22] on icon at bounding box center [784, 25] width 19 height 20
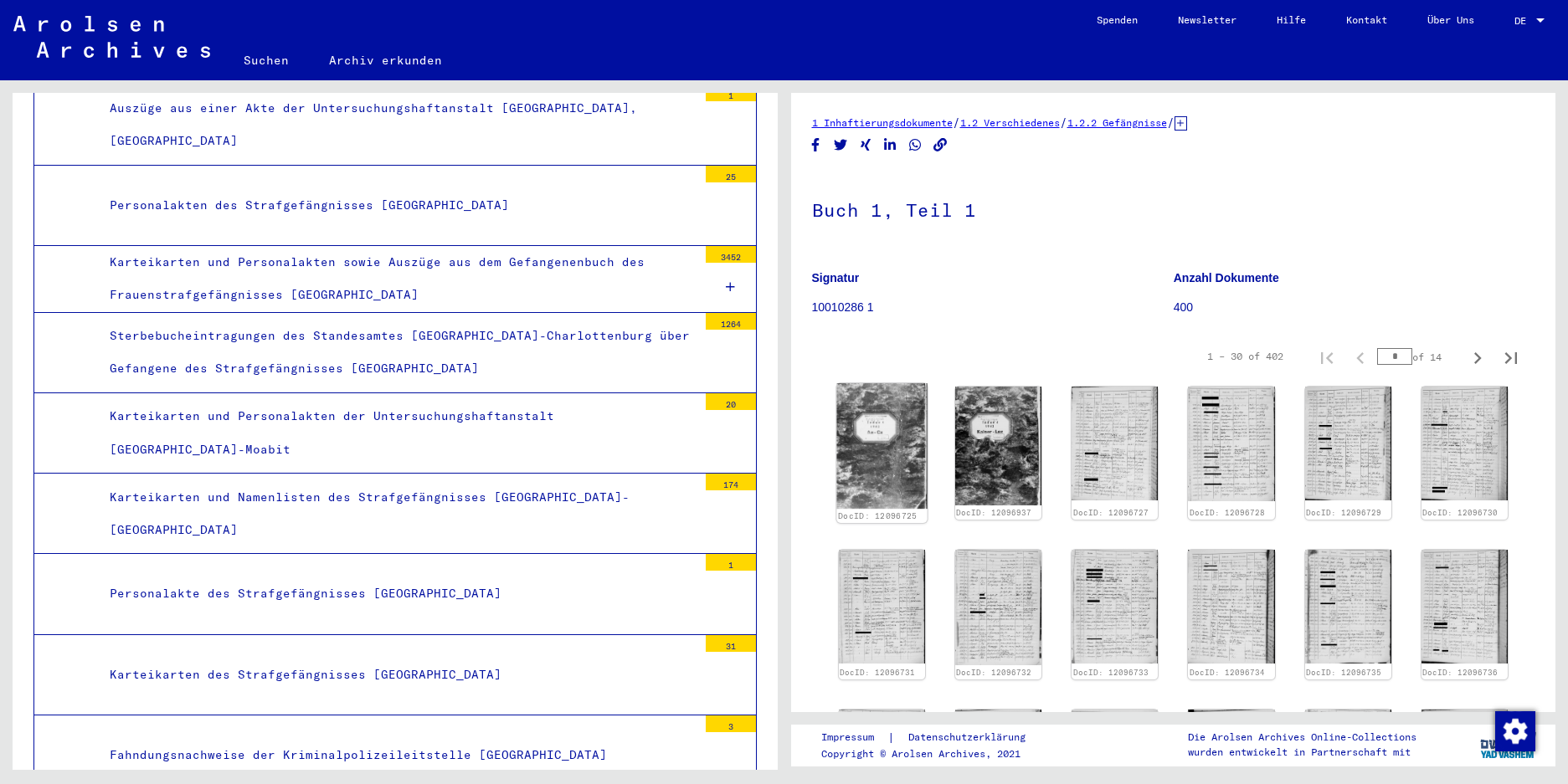
click at [853, 449] on img at bounding box center [882, 446] width 90 height 126
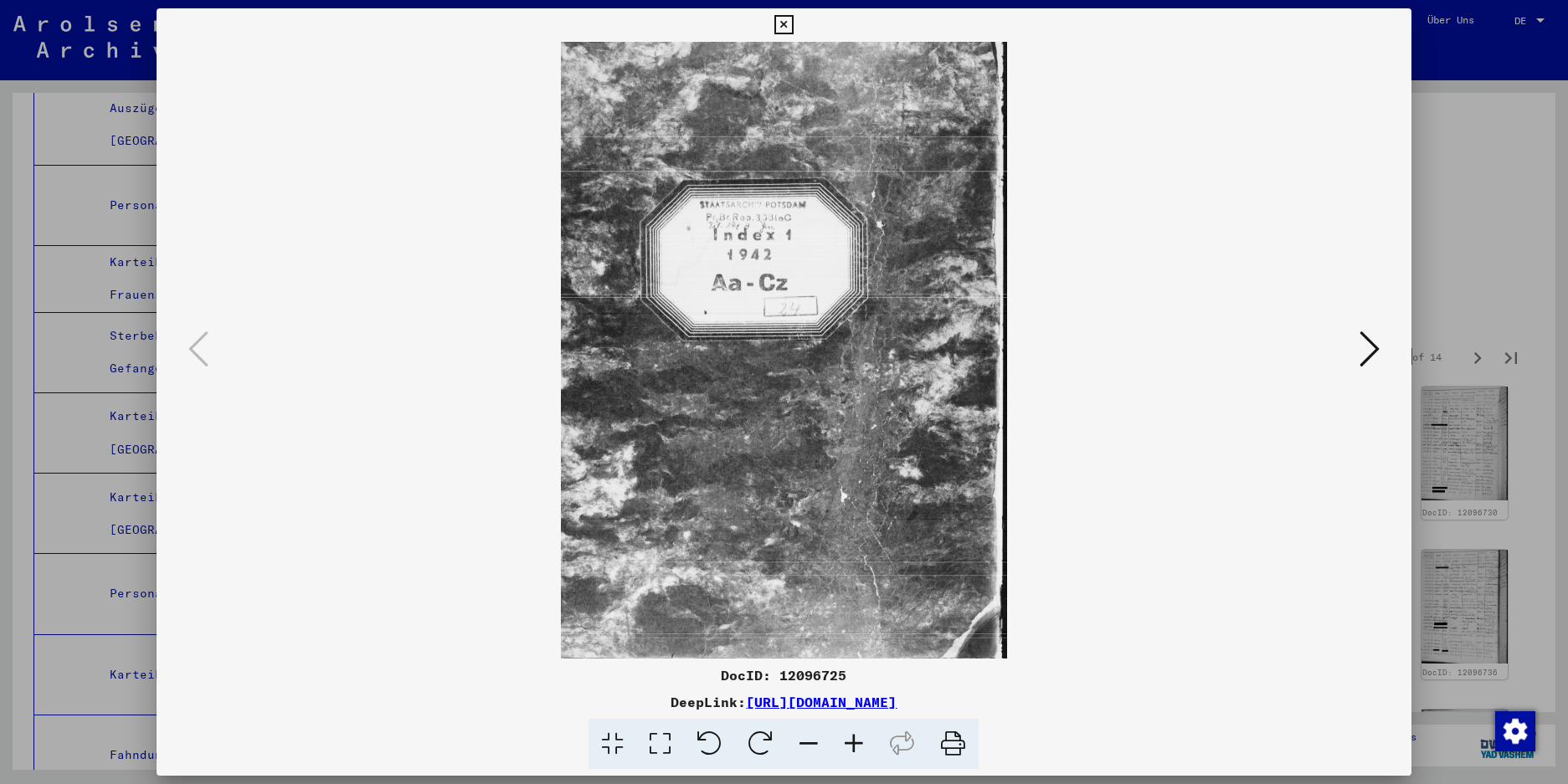
click at [794, 22] on icon at bounding box center [784, 25] width 19 height 20
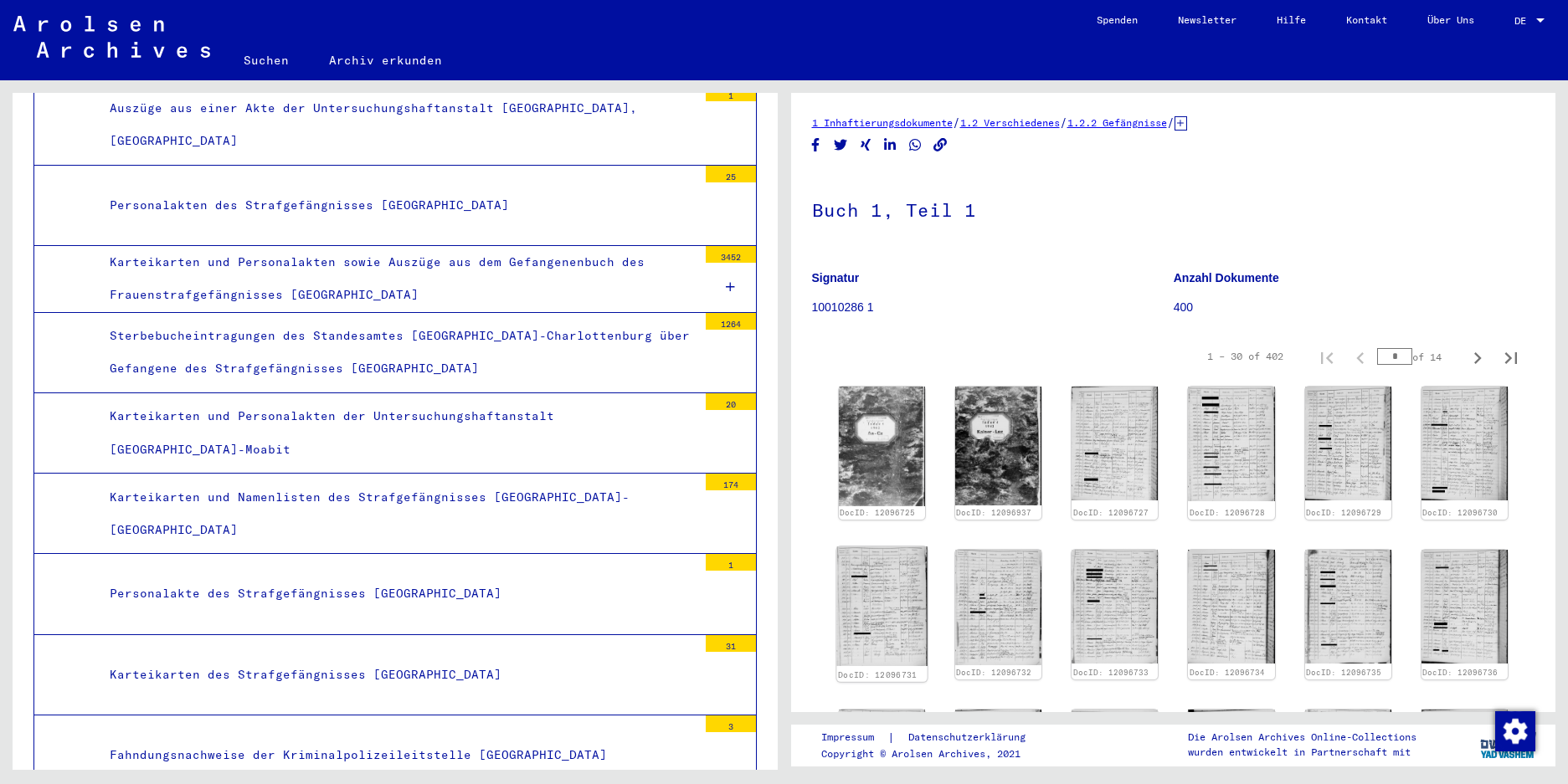
click at [879, 608] on img at bounding box center [882, 607] width 90 height 119
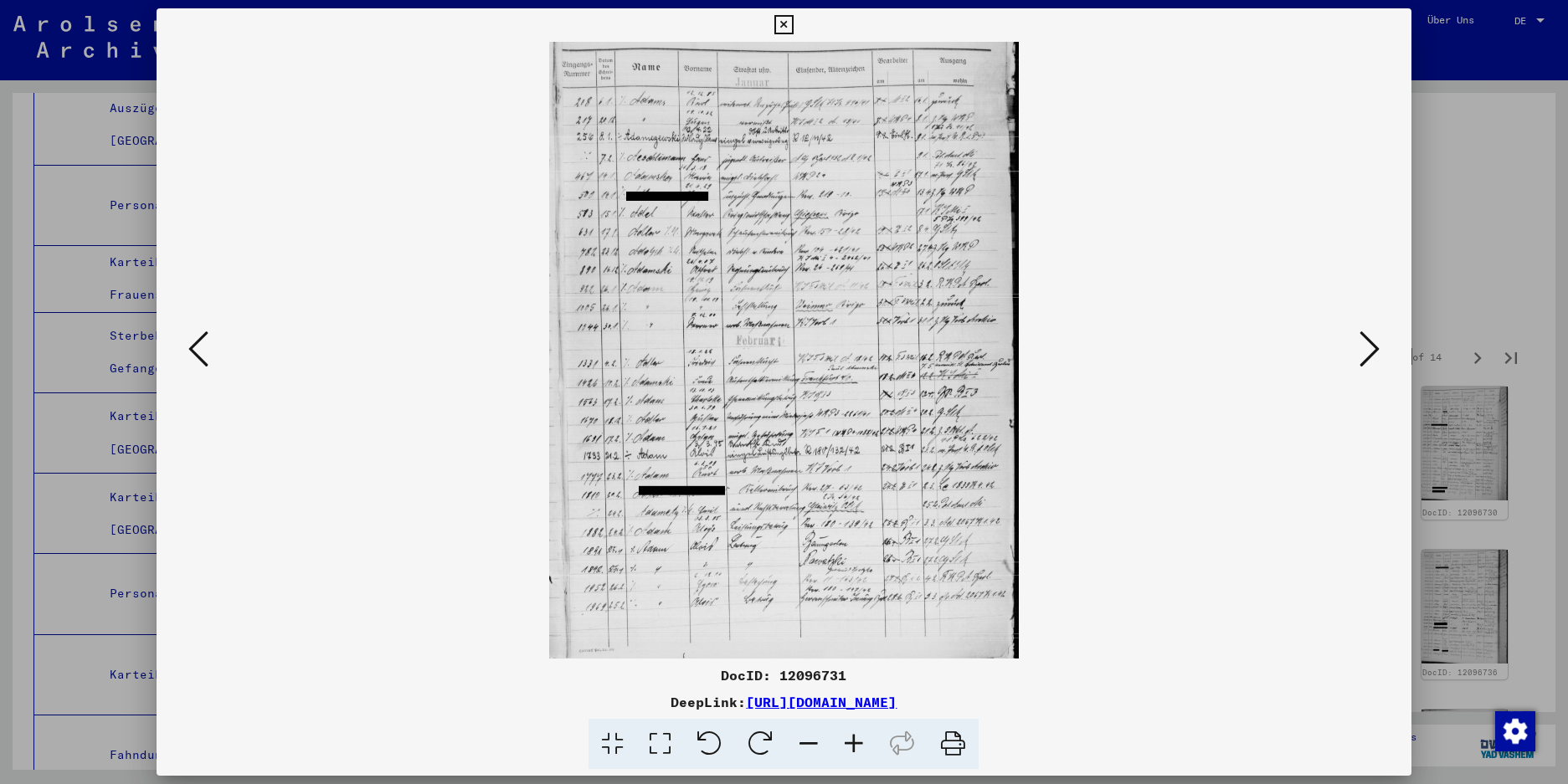
drag, startPoint x: 790, startPoint y: 277, endPoint x: 782, endPoint y: 316, distance: 39.8
click at [782, 316] on img at bounding box center [784, 351] width 1141 height 617
click at [794, 20] on icon at bounding box center [784, 25] width 19 height 20
